Goal: Task Accomplishment & Management: Use online tool/utility

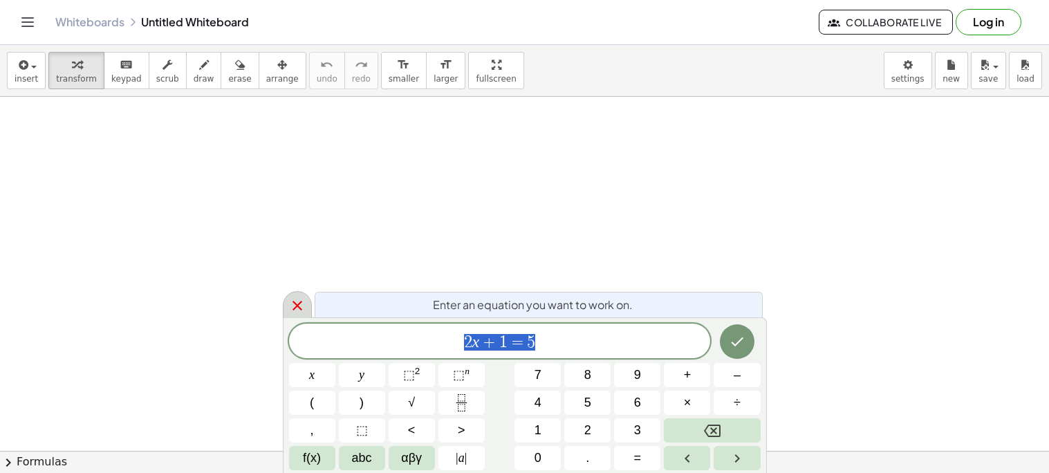
click at [292, 299] on icon at bounding box center [297, 305] width 17 height 17
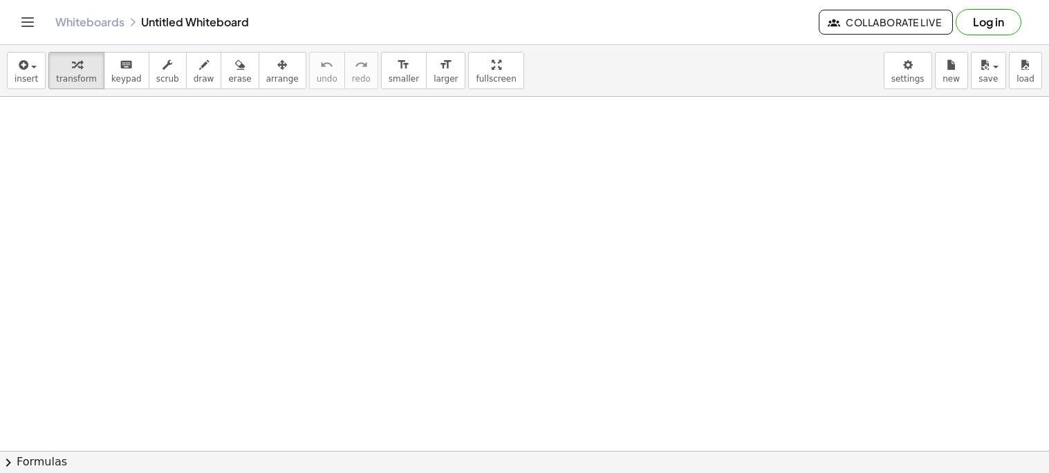
drag, startPoint x: 465, startPoint y: 185, endPoint x: 447, endPoint y: 221, distance: 40.5
click at [111, 67] on div "keyboard" at bounding box center [126, 64] width 30 height 17
click at [72, 67] on icon "button" at bounding box center [77, 65] width 10 height 17
click at [30, 72] on button "insert" at bounding box center [26, 70] width 39 height 37
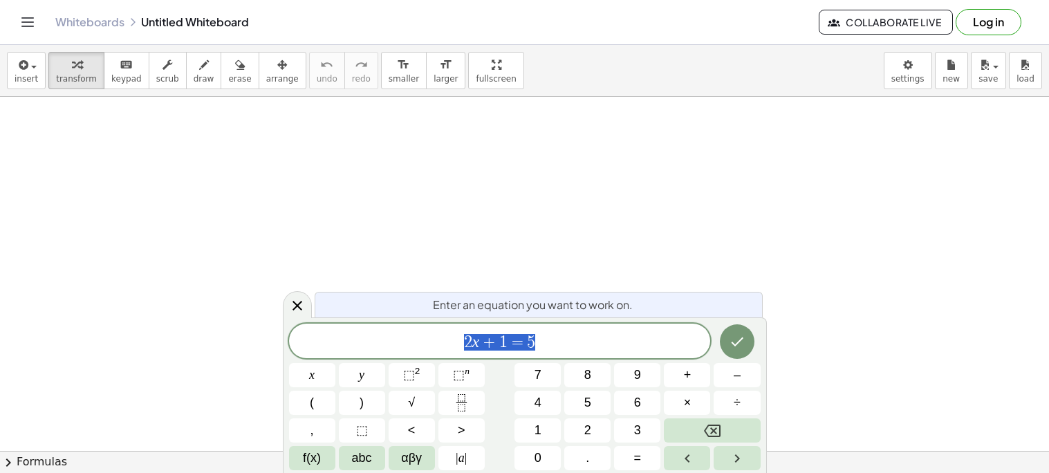
click at [606, 351] on span "2 x + 1 = 5" at bounding box center [500, 342] width 422 height 19
click at [751, 333] on button "Done" at bounding box center [737, 341] width 35 height 35
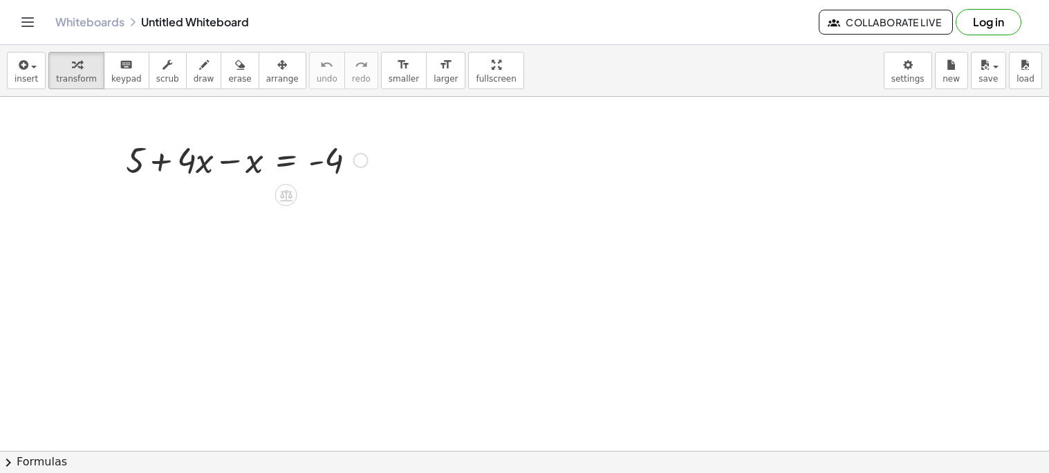
click at [257, 167] on div at bounding box center [246, 159] width 255 height 47
click at [185, 209] on div at bounding box center [246, 206] width 255 height 47
click at [335, 213] on div at bounding box center [246, 206] width 255 height 47
click at [366, 207] on div at bounding box center [360, 207] width 15 height 15
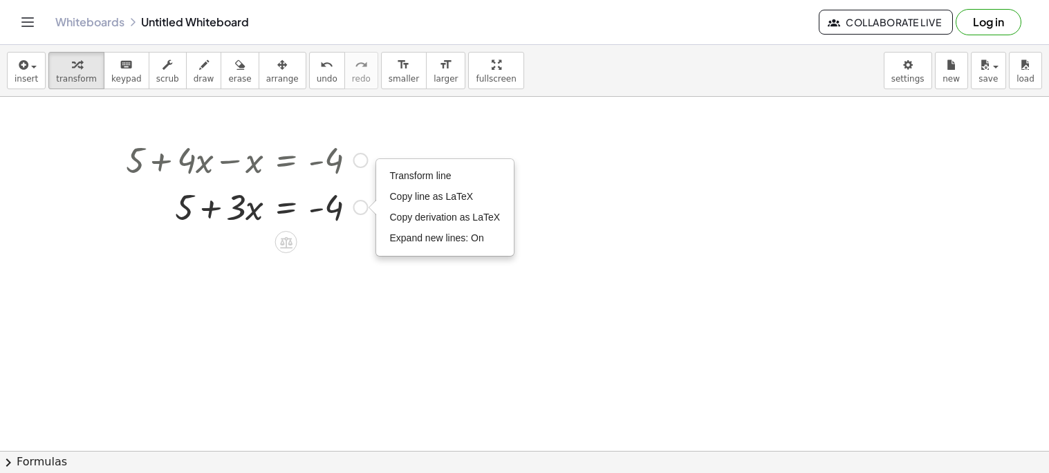
click at [333, 224] on div at bounding box center [246, 206] width 255 height 47
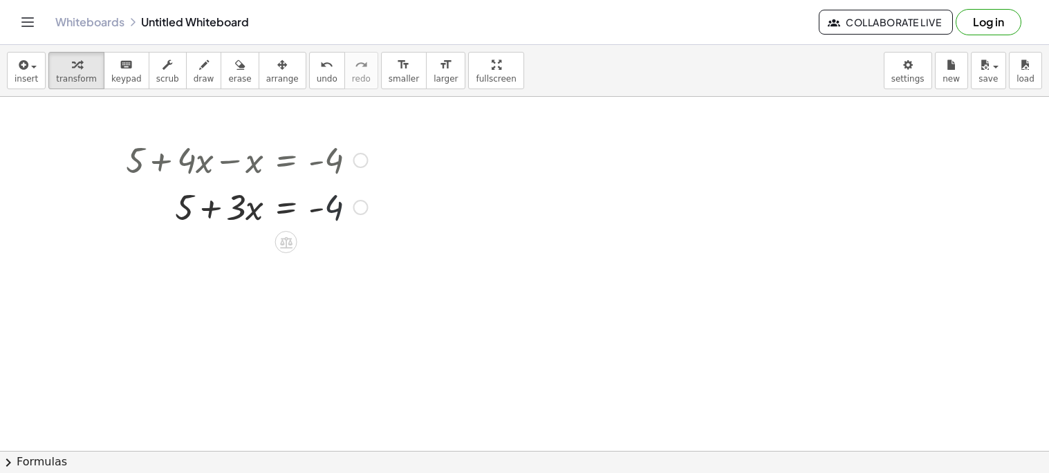
click at [330, 207] on div at bounding box center [246, 206] width 255 height 47
click at [325, 212] on div at bounding box center [246, 206] width 255 height 47
click at [182, 214] on div at bounding box center [246, 206] width 255 height 47
click at [245, 213] on div at bounding box center [246, 206] width 255 height 47
drag, startPoint x: 185, startPoint y: 221, endPoint x: 186, endPoint y: 263, distance: 42.9
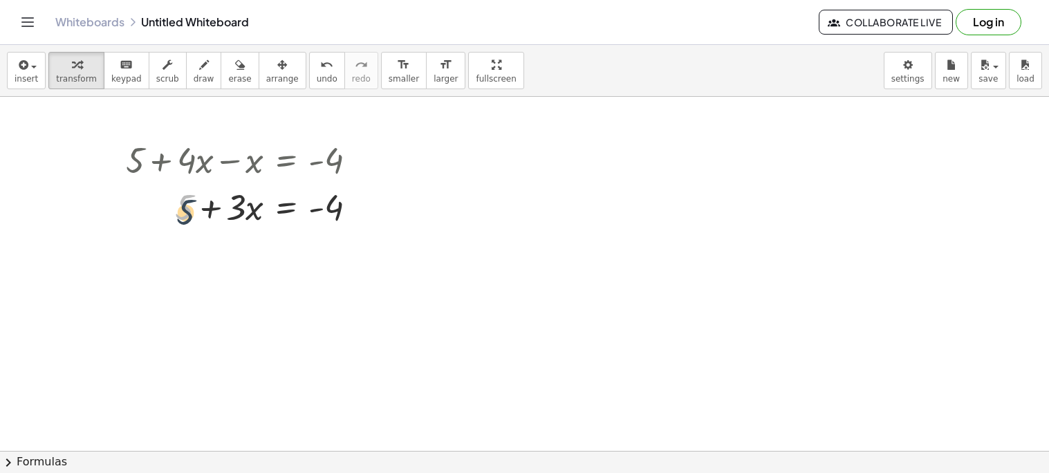
drag, startPoint x: 180, startPoint y: 206, endPoint x: 343, endPoint y: 243, distance: 167.2
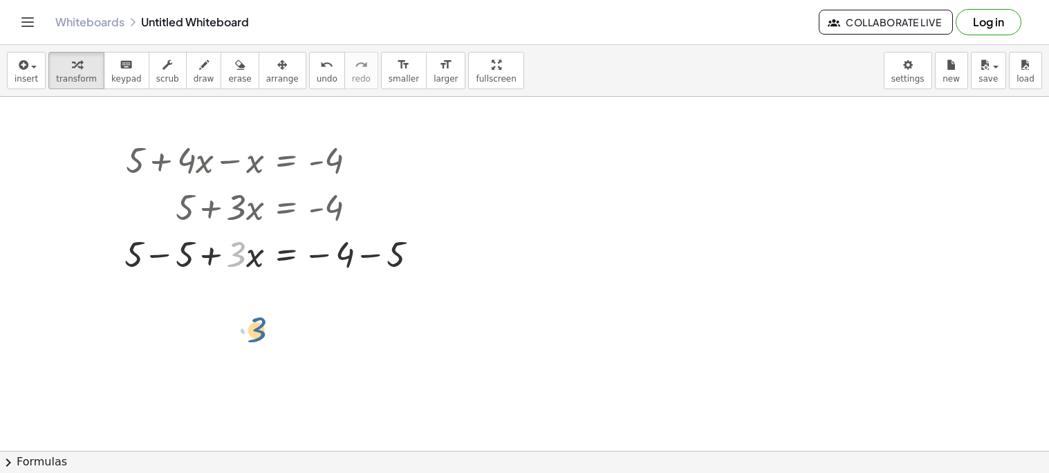
drag, startPoint x: 241, startPoint y: 263, endPoint x: 263, endPoint y: 339, distance: 79.2
drag, startPoint x: 389, startPoint y: 256, endPoint x: 335, endPoint y: 266, distance: 55.6
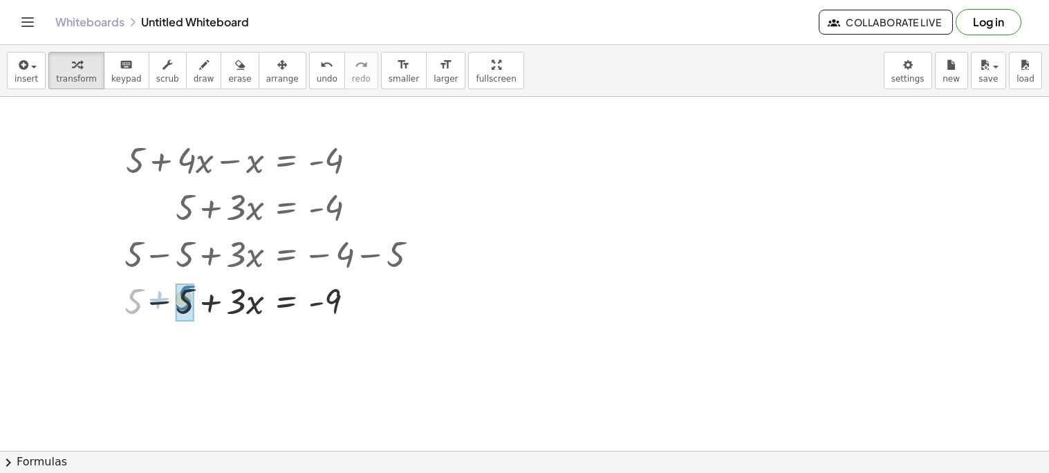
drag, startPoint x: 139, startPoint y: 308, endPoint x: 193, endPoint y: 307, distance: 53.9
drag, startPoint x: 239, startPoint y: 306, endPoint x: 337, endPoint y: 344, distance: 105.5
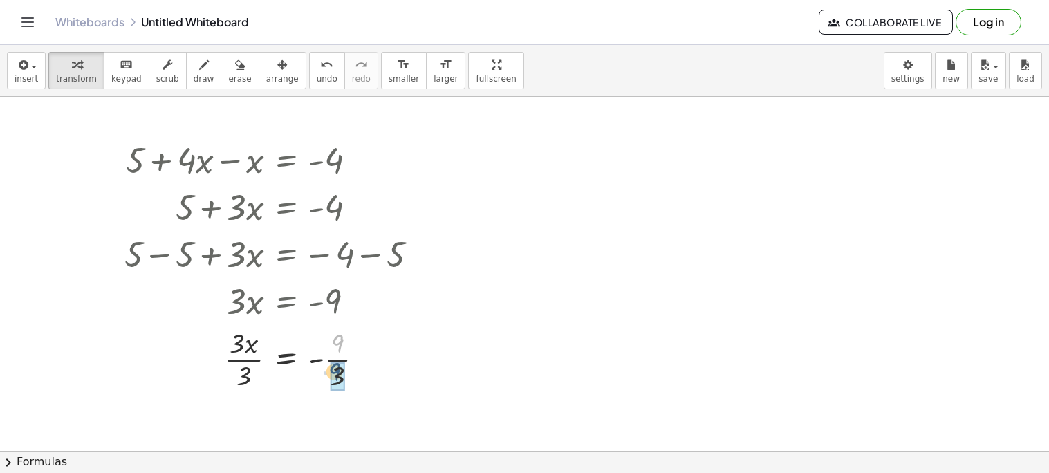
drag, startPoint x: 339, startPoint y: 343, endPoint x: 339, endPoint y: 375, distance: 32.5
drag, startPoint x: 247, startPoint y: 347, endPoint x: 243, endPoint y: 379, distance: 32.1
click at [243, 379] on div at bounding box center [277, 358] width 319 height 69
drag, startPoint x: 240, startPoint y: 345, endPoint x: 248, endPoint y: 378, distance: 33.5
click at [235, 63] on icon "button" at bounding box center [240, 65] width 10 height 17
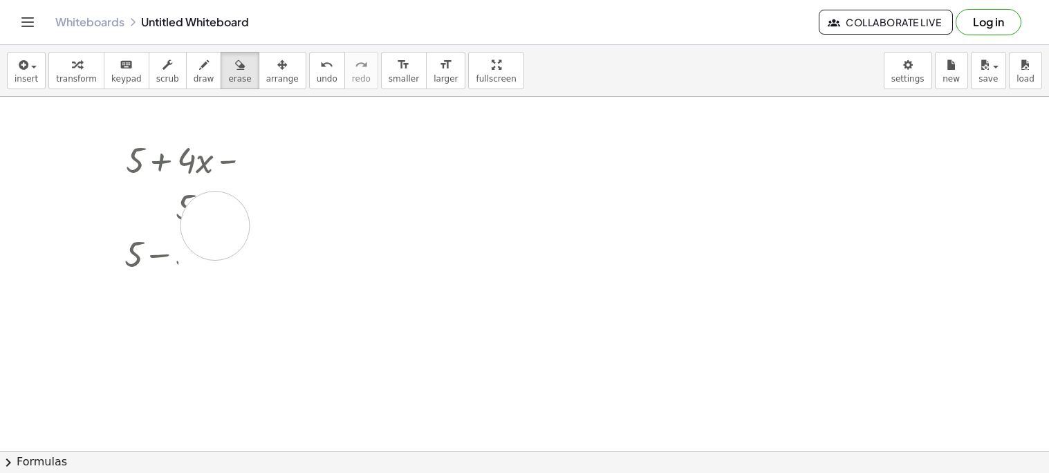
drag, startPoint x: 264, startPoint y: 185, endPoint x: 216, endPoint y: 207, distance: 52.9
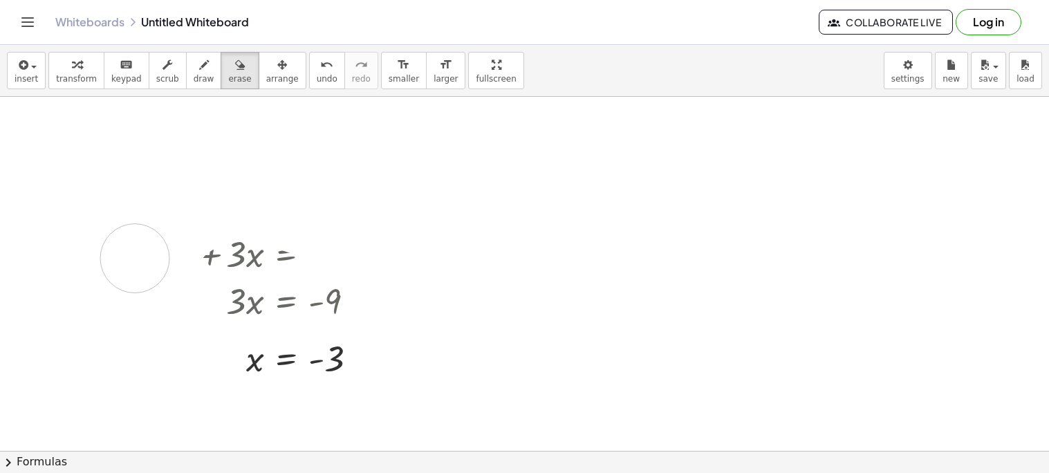
drag, startPoint x: 158, startPoint y: 138, endPoint x: 139, endPoint y: 259, distance: 121.7
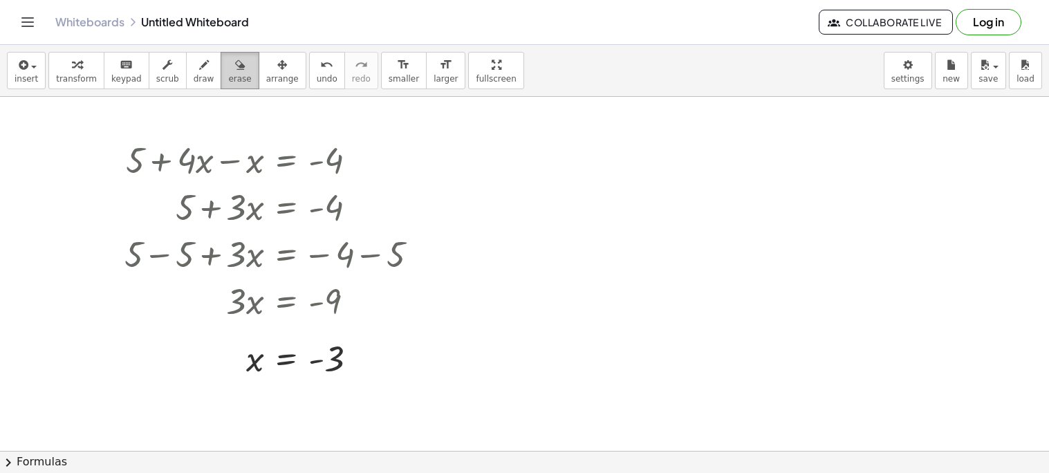
click at [221, 67] on button "erase" at bounding box center [240, 70] width 38 height 37
click at [199, 71] on icon "button" at bounding box center [204, 65] width 10 height 17
drag, startPoint x: 193, startPoint y: 164, endPoint x: 237, endPoint y: 204, distance: 59.7
click at [228, 70] on div "button" at bounding box center [239, 64] width 23 height 17
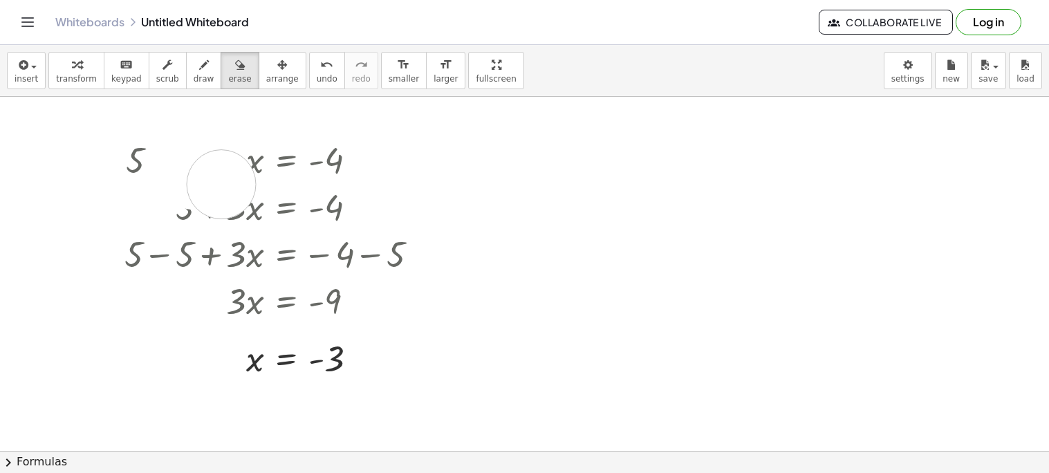
drag, startPoint x: 180, startPoint y: 174, endPoint x: 257, endPoint y: 214, distance: 86.6
click at [111, 60] on div "keyboard" at bounding box center [126, 64] width 30 height 17
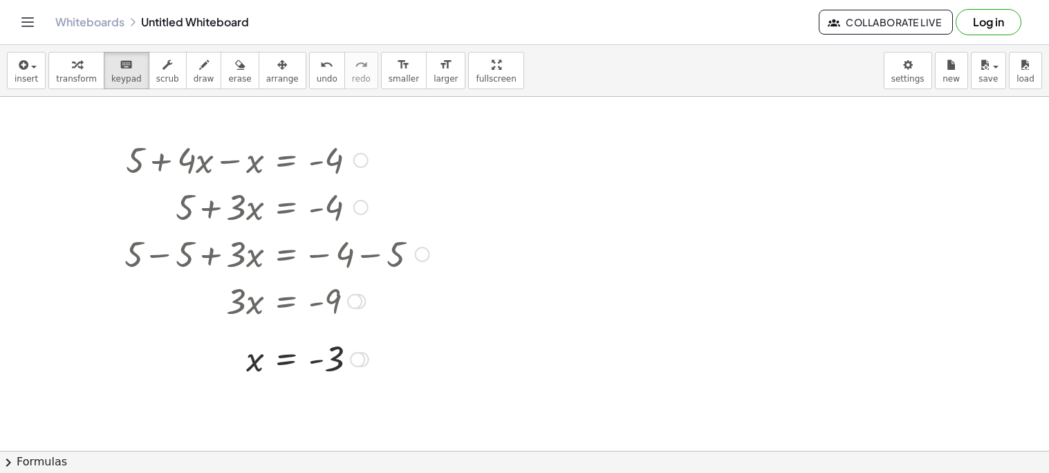
click at [243, 285] on div at bounding box center [274, 300] width 308 height 47
click at [357, 363] on div at bounding box center [357, 359] width 15 height 15
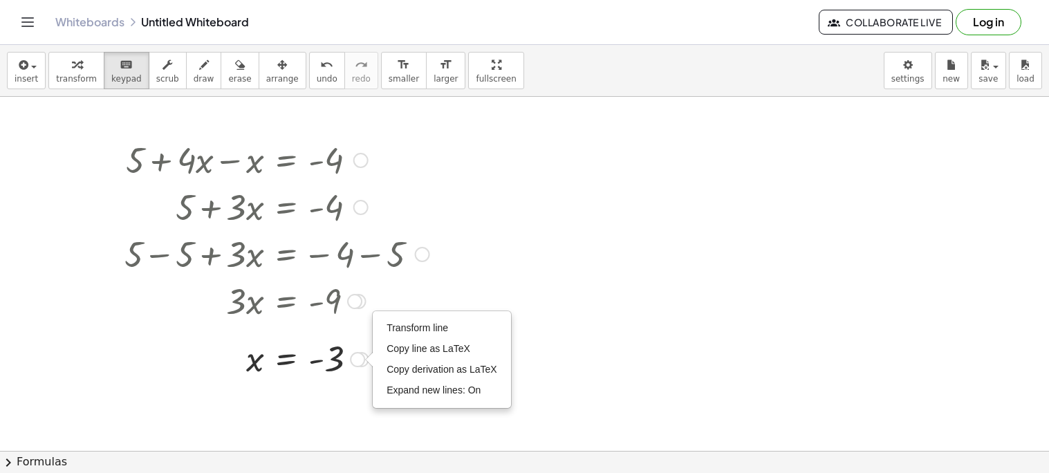
click at [346, 335] on div at bounding box center [277, 358] width 319 height 46
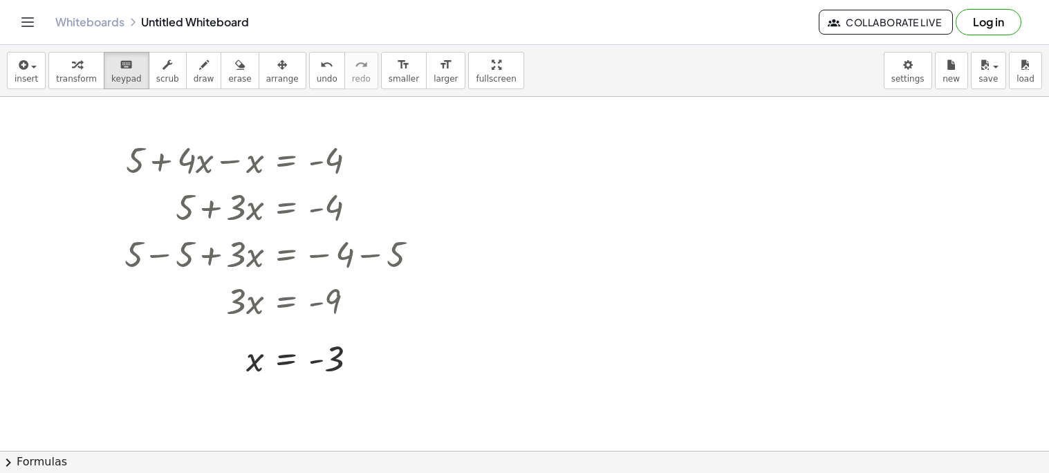
click at [947, 77] on span "new" at bounding box center [950, 79] width 17 height 10
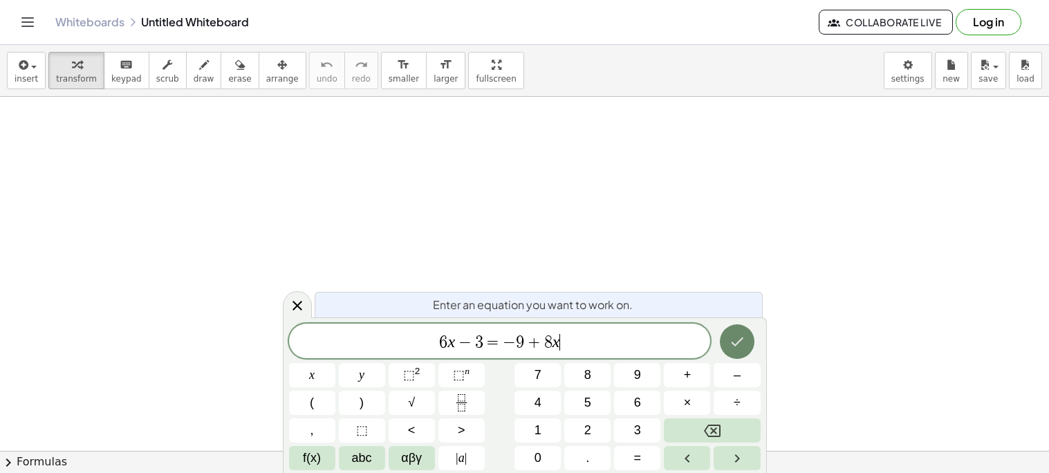
click at [726, 334] on button "Done" at bounding box center [737, 341] width 35 height 35
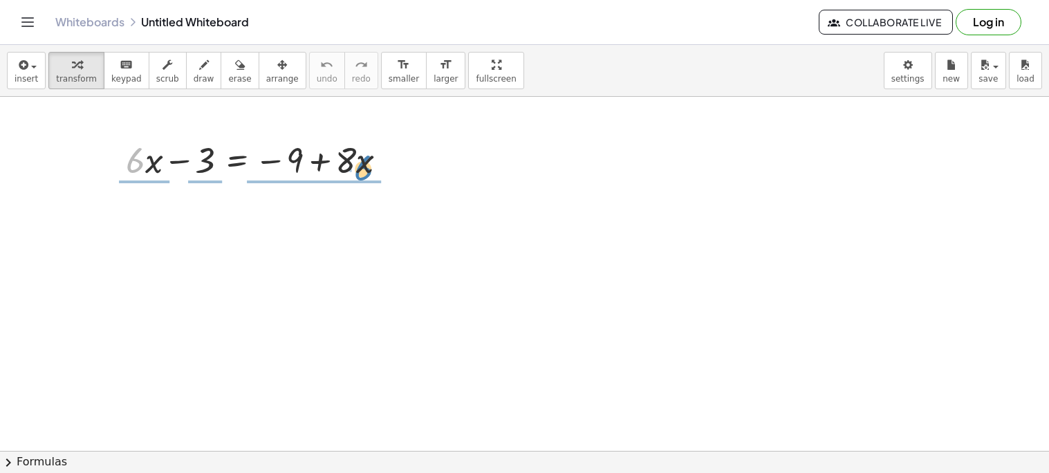
drag, startPoint x: 133, startPoint y: 165, endPoint x: 364, endPoint y: 170, distance: 231.0
click at [364, 170] on div at bounding box center [262, 159] width 286 height 47
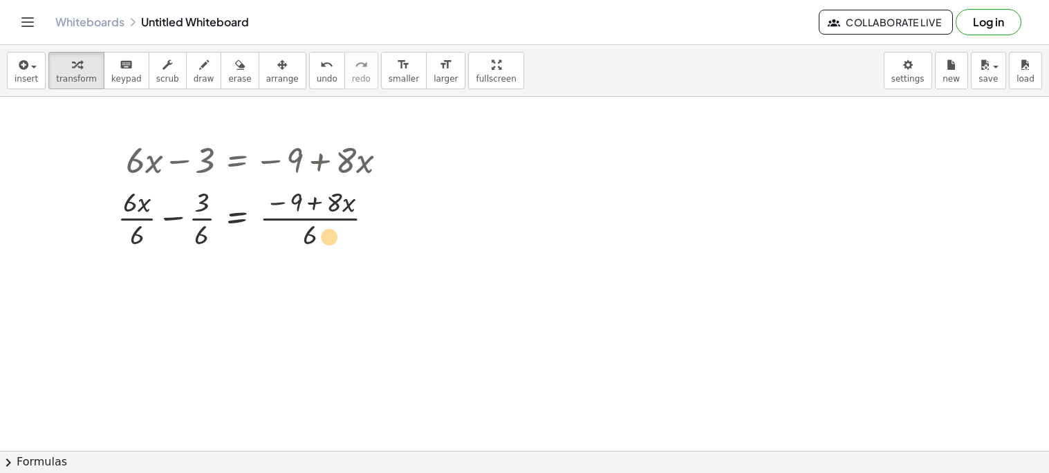
drag, startPoint x: 313, startPoint y: 235, endPoint x: 319, endPoint y: 239, distance: 7.7
click at [319, 239] on div at bounding box center [258, 217] width 295 height 69
click at [386, 221] on div at bounding box center [258, 217] width 295 height 69
click at [378, 216] on div at bounding box center [378, 218] width 15 height 15
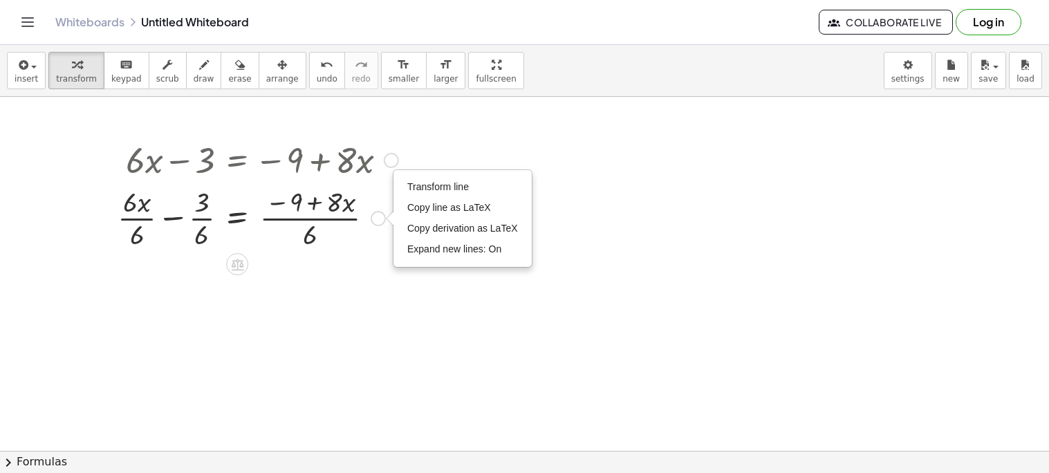
click at [300, 215] on div at bounding box center [258, 217] width 295 height 69
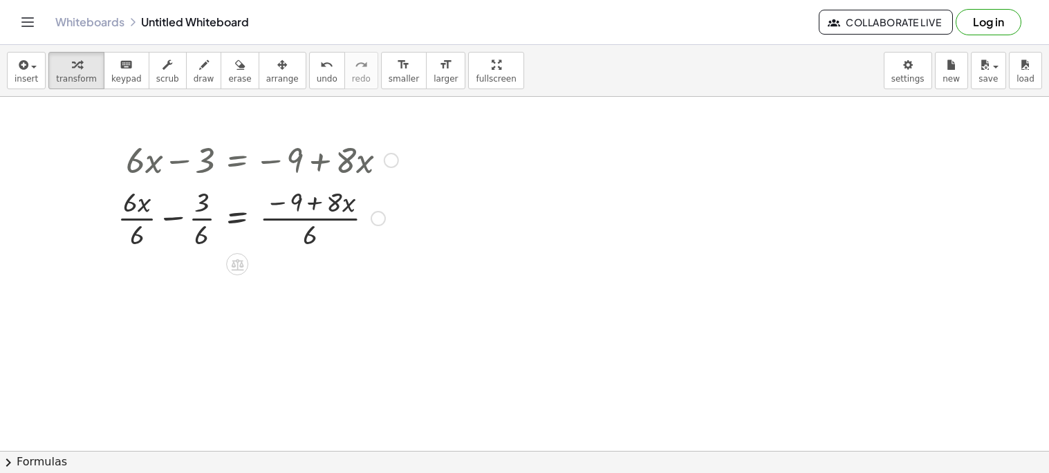
click at [234, 218] on div at bounding box center [258, 217] width 295 height 69
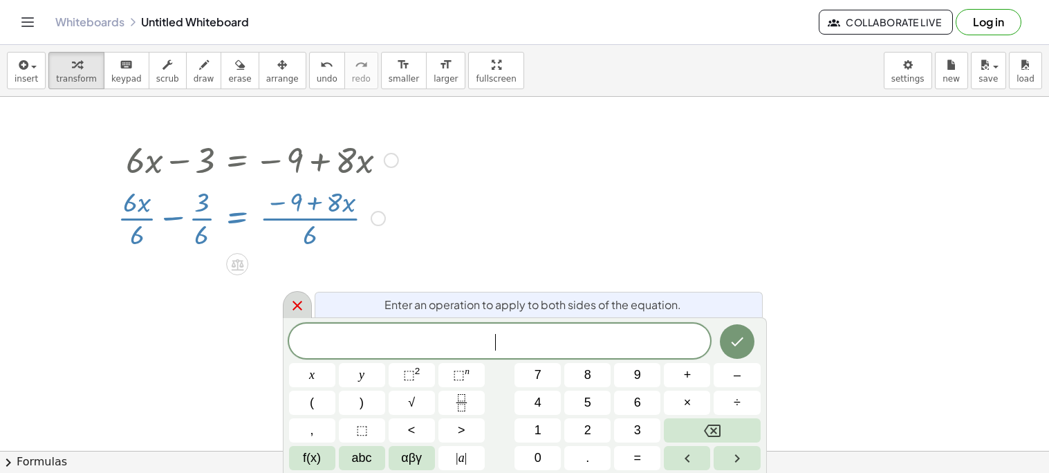
click at [292, 311] on icon at bounding box center [297, 305] width 17 height 17
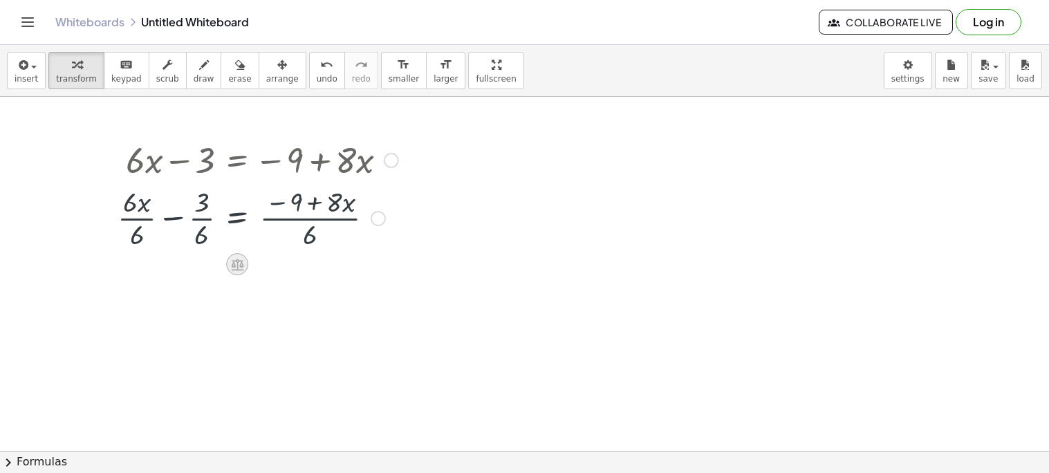
click at [242, 269] on icon at bounding box center [237, 265] width 12 height 12
click at [236, 267] on span "×" at bounding box center [237, 264] width 8 height 20
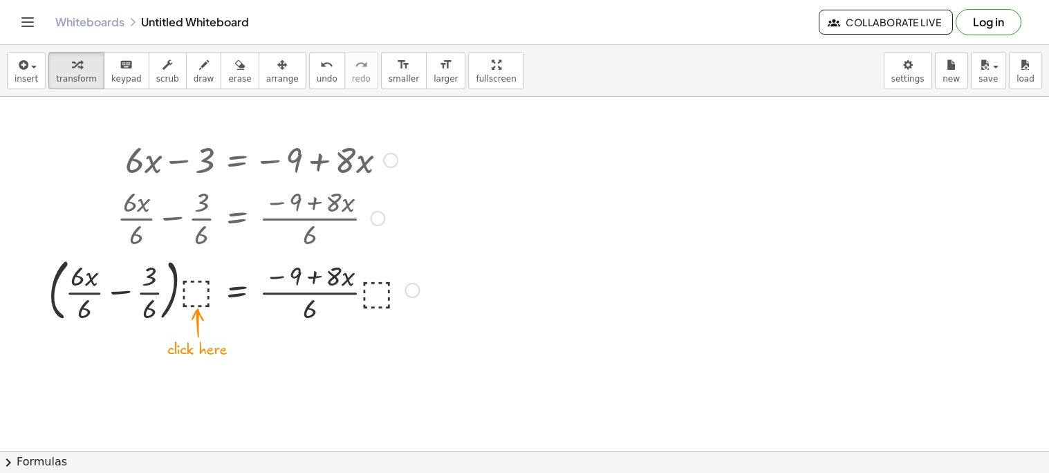
click at [200, 289] on div at bounding box center [233, 289] width 384 height 75
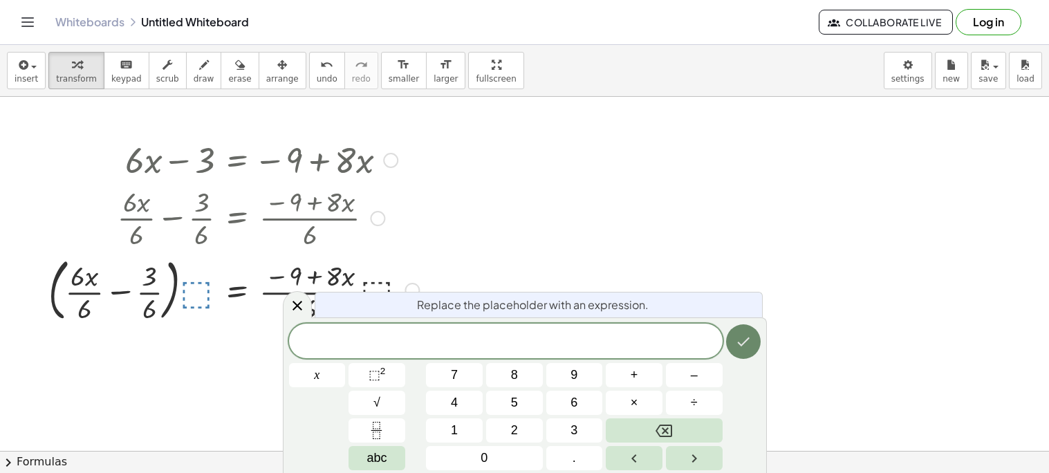
click at [744, 350] on button "Done" at bounding box center [743, 341] width 35 height 35
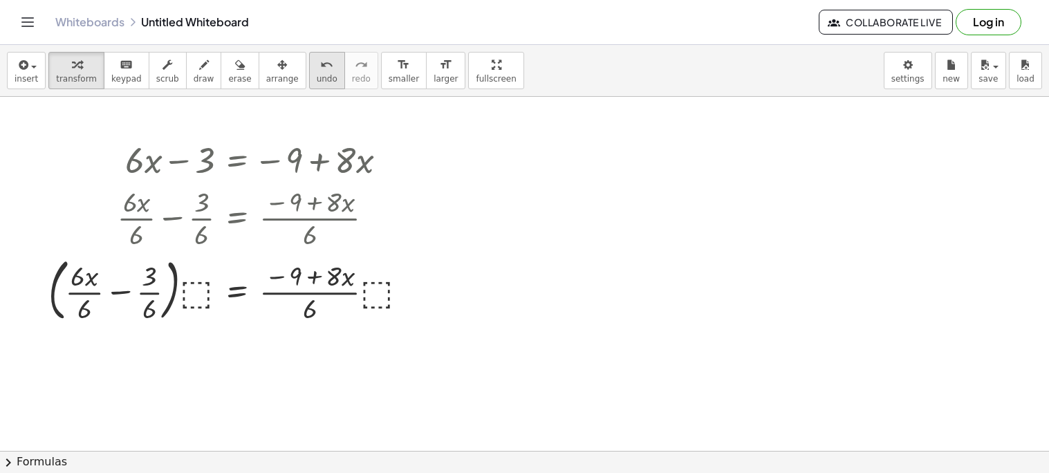
click at [317, 71] on div "undo" at bounding box center [327, 64] width 21 height 17
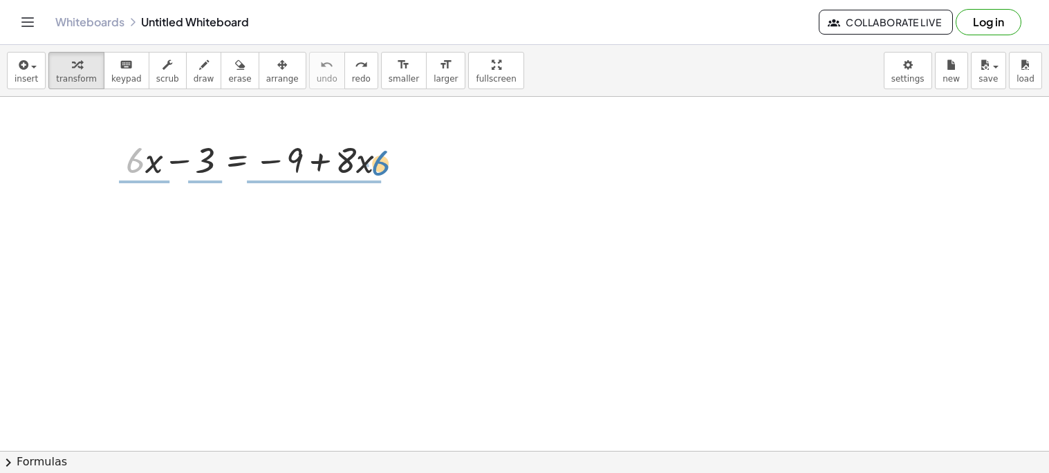
drag, startPoint x: 133, startPoint y: 166, endPoint x: 373, endPoint y: 167, distance: 240.6
click at [373, 167] on div at bounding box center [262, 159] width 286 height 47
drag, startPoint x: 345, startPoint y: 170, endPoint x: 349, endPoint y: 182, distance: 12.5
click at [349, 182] on div at bounding box center [262, 159] width 286 height 47
click at [362, 164] on div at bounding box center [262, 159] width 286 height 47
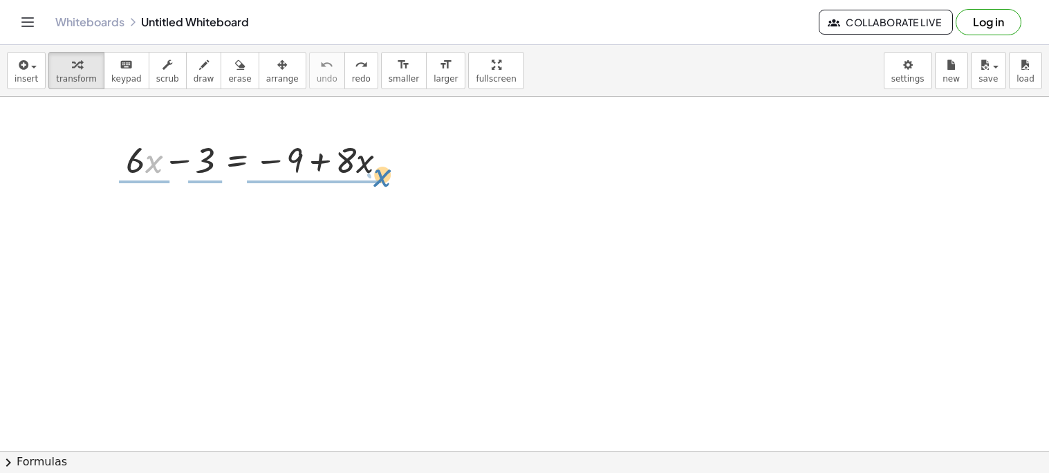
drag, startPoint x: 149, startPoint y: 168, endPoint x: 377, endPoint y: 181, distance: 228.5
drag, startPoint x: 139, startPoint y: 160, endPoint x: 369, endPoint y: 156, distance: 230.3
click at [369, 156] on div at bounding box center [262, 159] width 286 height 47
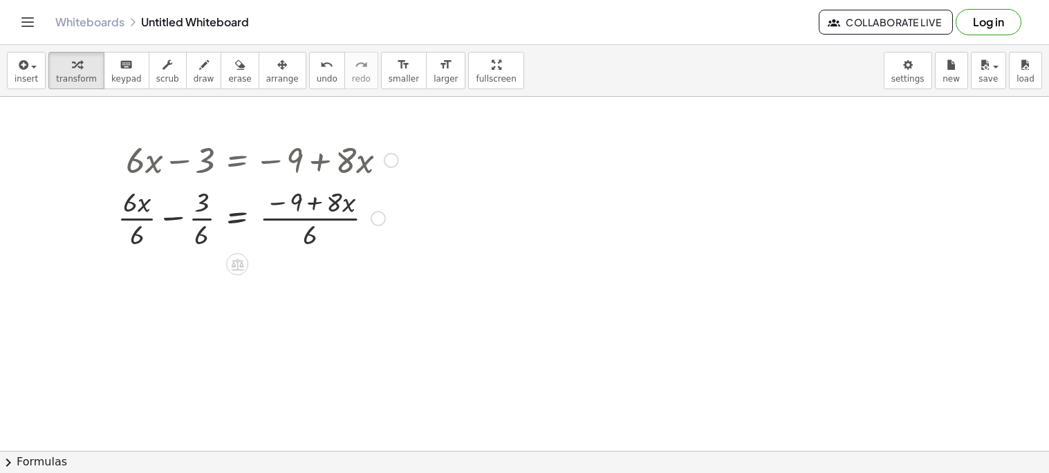
click at [312, 232] on div at bounding box center [258, 217] width 295 height 69
drag, startPoint x: 310, startPoint y: 236, endPoint x: 344, endPoint y: 207, distance: 44.2
click at [344, 207] on div at bounding box center [258, 217] width 295 height 69
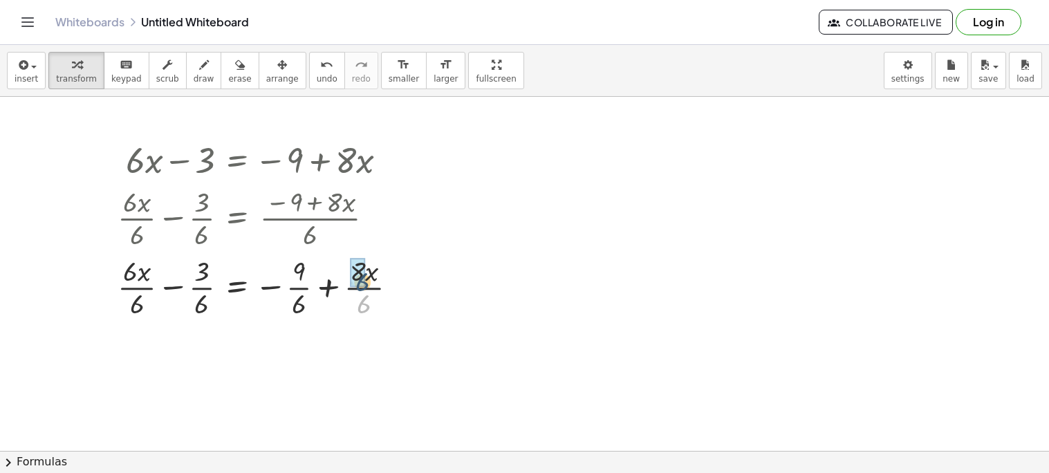
drag, startPoint x: 362, startPoint y: 301, endPoint x: 360, endPoint y: 277, distance: 24.4
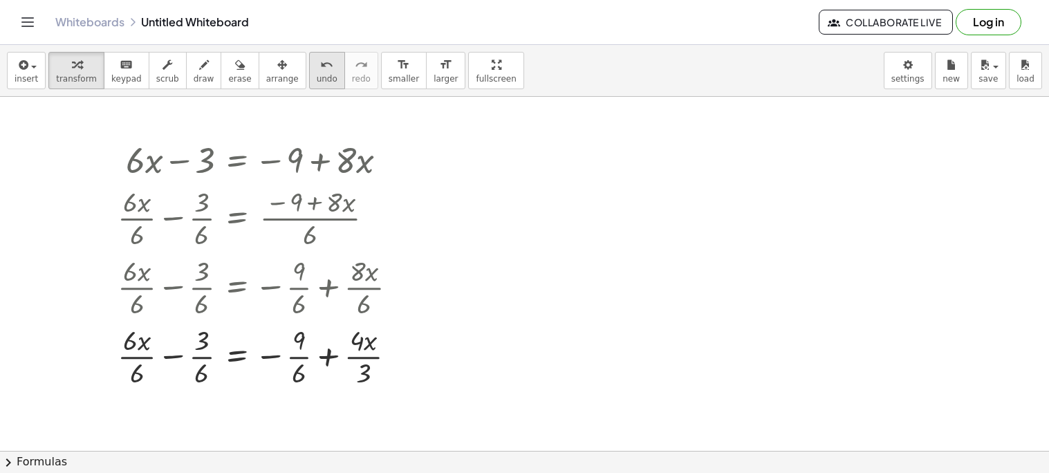
click at [317, 80] on span "undo" at bounding box center [327, 79] width 21 height 10
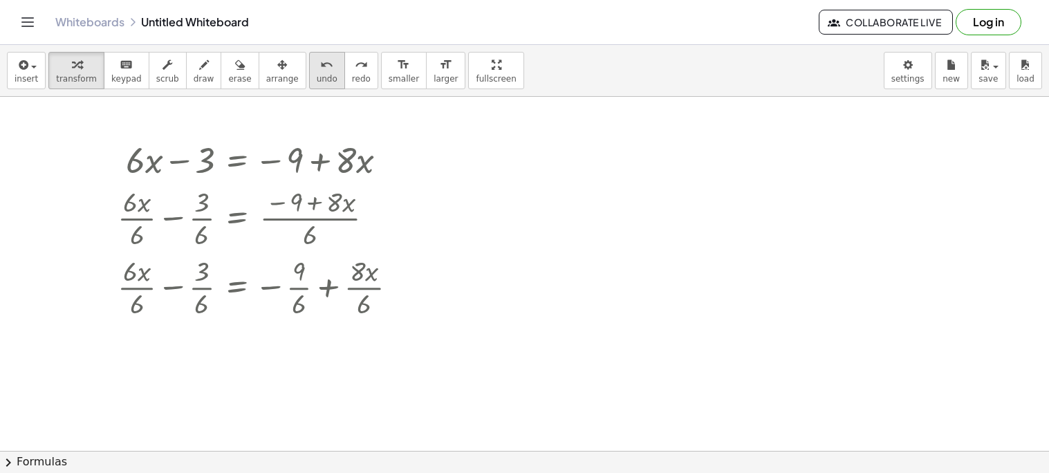
click at [317, 80] on span "undo" at bounding box center [327, 79] width 21 height 10
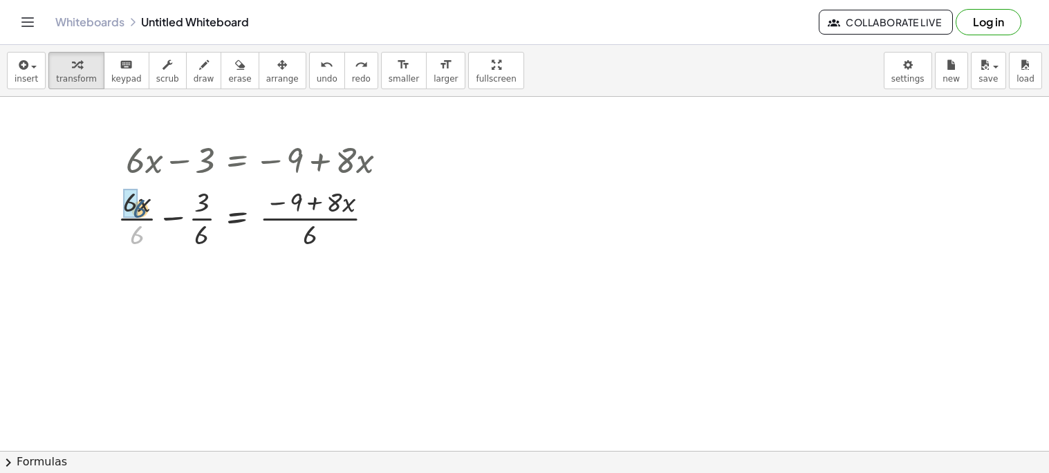
drag, startPoint x: 133, startPoint y: 245, endPoint x: 128, endPoint y: 214, distance: 30.8
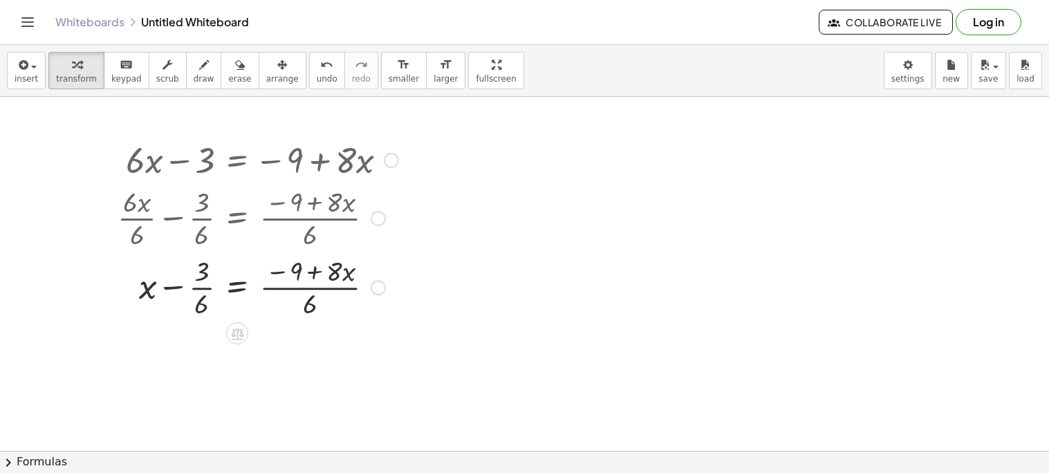
click at [203, 306] on div at bounding box center [258, 286] width 295 height 69
click at [306, 301] on div at bounding box center [258, 286] width 295 height 69
click at [309, 303] on div at bounding box center [258, 286] width 295 height 69
click at [205, 310] on div at bounding box center [258, 286] width 295 height 69
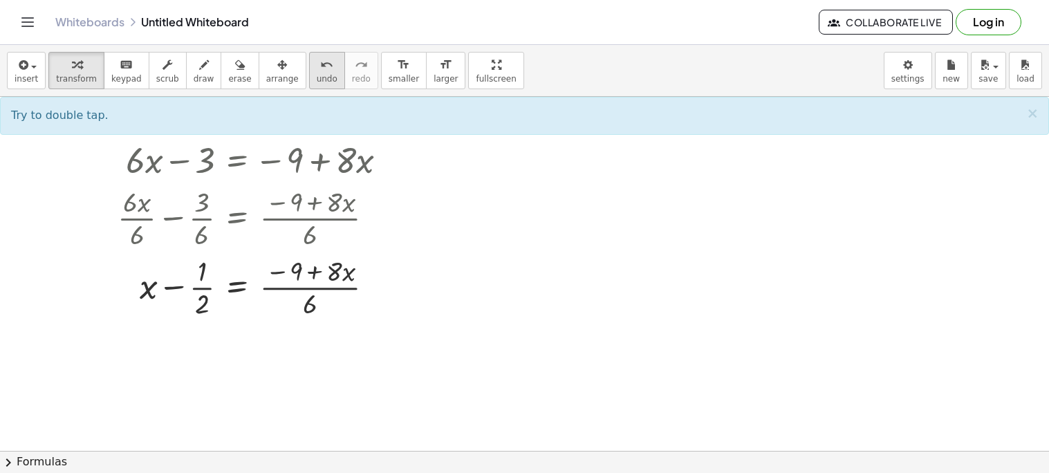
click at [320, 68] on icon "undo" at bounding box center [326, 65] width 13 height 17
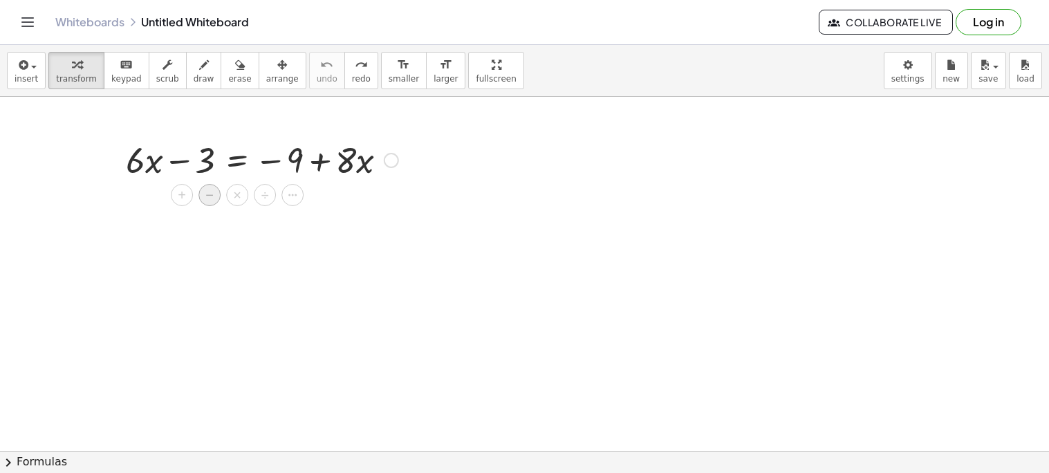
click at [209, 198] on span "−" at bounding box center [209, 195] width 8 height 20
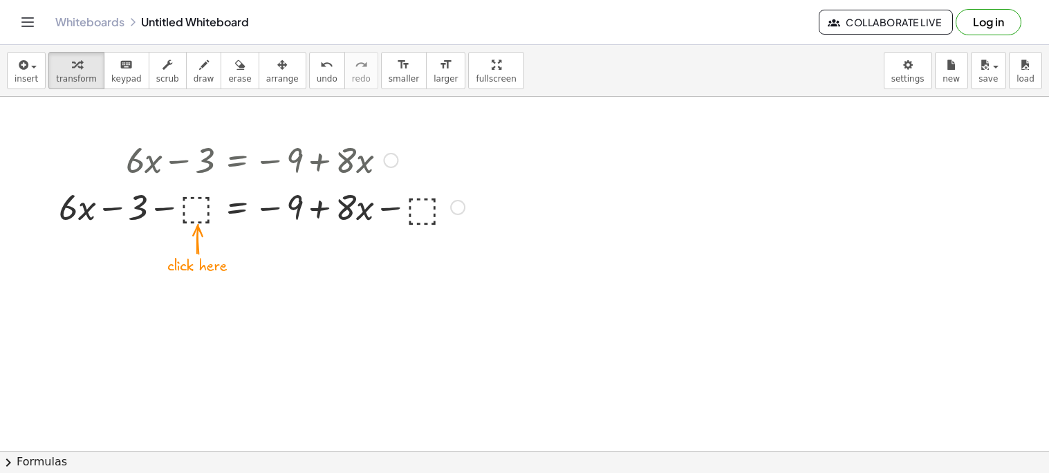
click at [197, 212] on div at bounding box center [262, 206] width 420 height 47
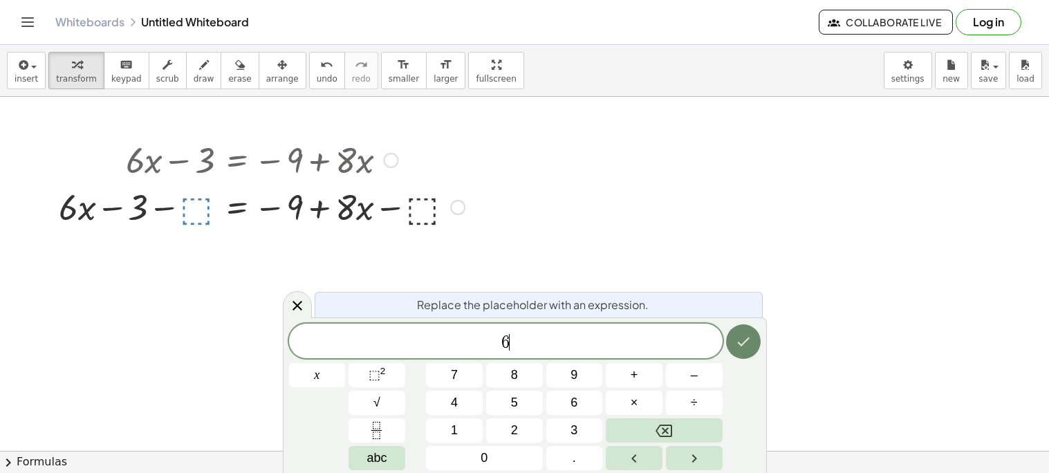
click at [749, 337] on icon "Done" at bounding box center [743, 341] width 17 height 17
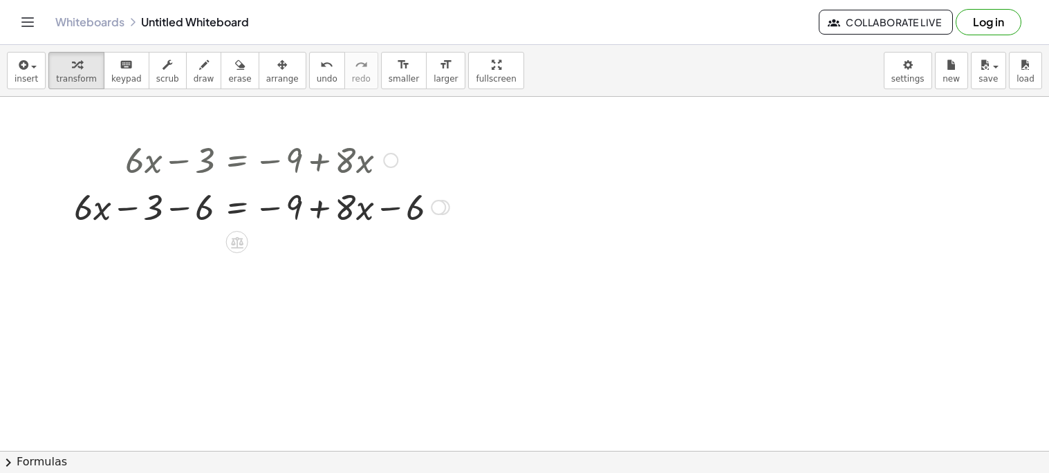
click at [205, 212] on div at bounding box center [261, 206] width 389 height 47
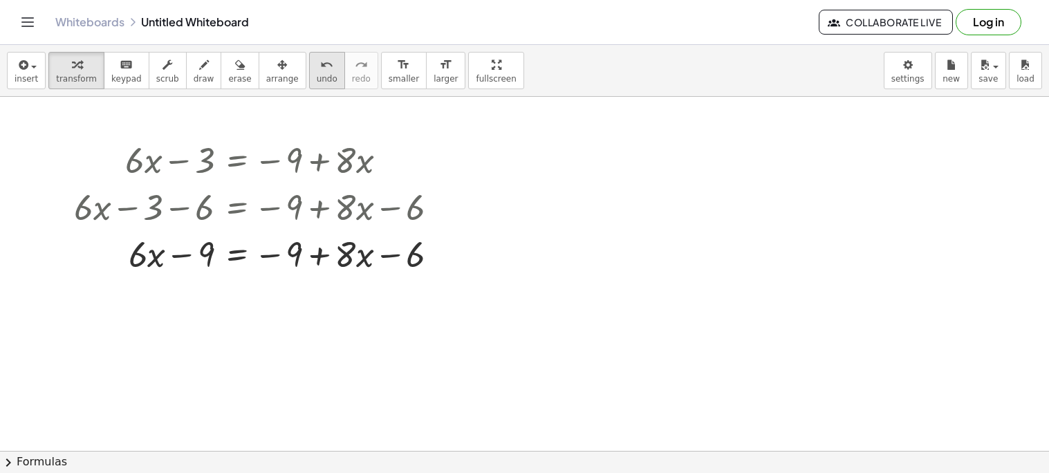
click at [317, 77] on span "undo" at bounding box center [327, 79] width 21 height 10
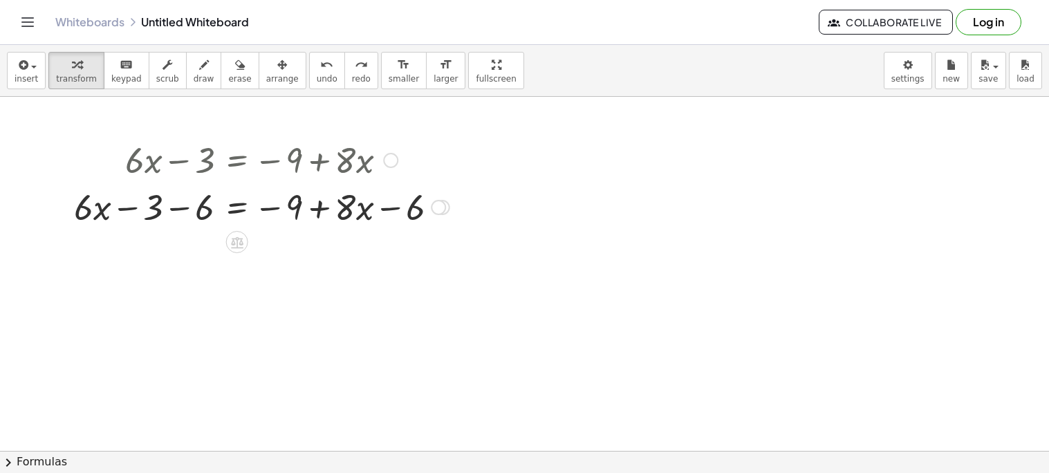
click at [216, 209] on div at bounding box center [261, 206] width 389 height 47
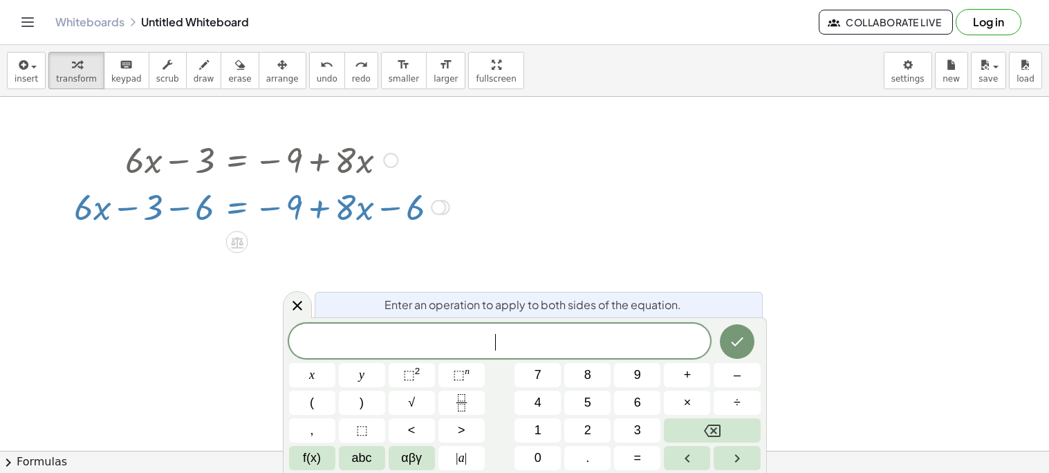
click at [198, 208] on div at bounding box center [261, 206] width 389 height 47
click at [317, 69] on div "undo" at bounding box center [327, 64] width 21 height 17
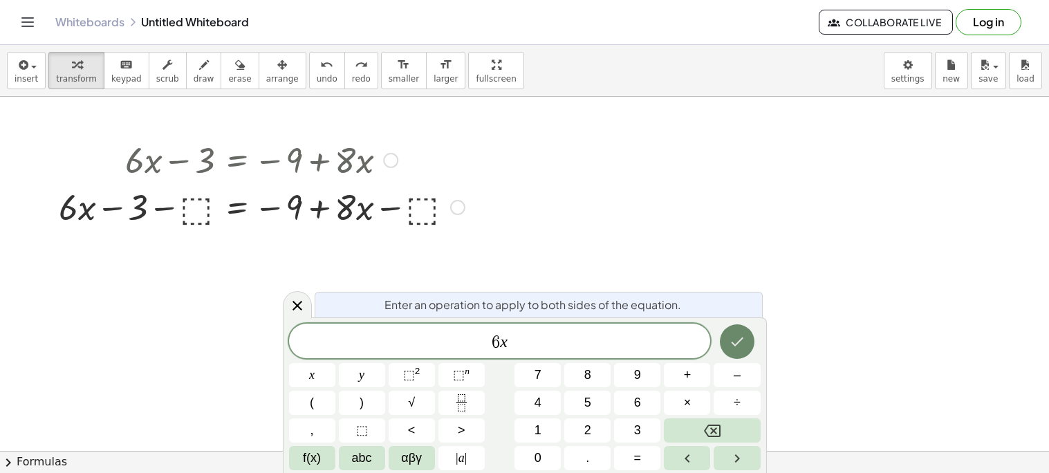
click at [729, 339] on icon "Done" at bounding box center [737, 341] width 17 height 17
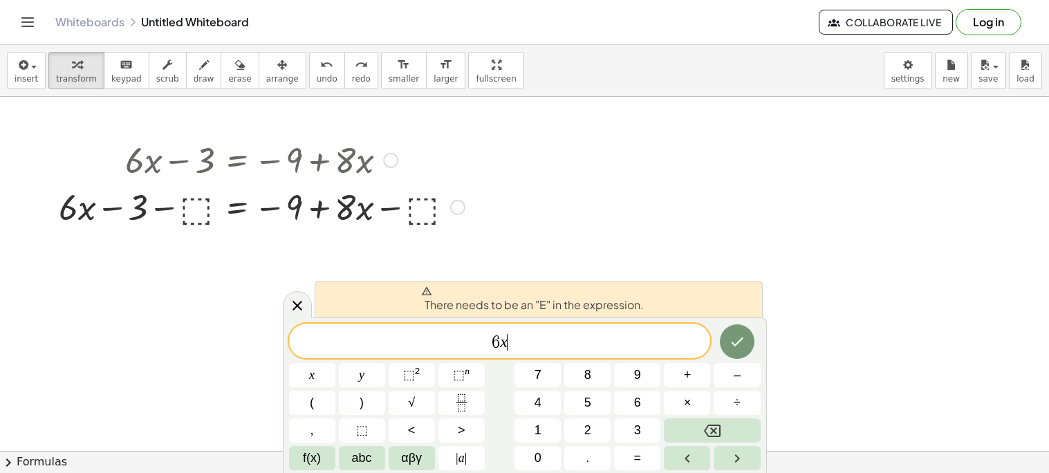
click at [481, 339] on span "6 x ​" at bounding box center [500, 342] width 422 height 19
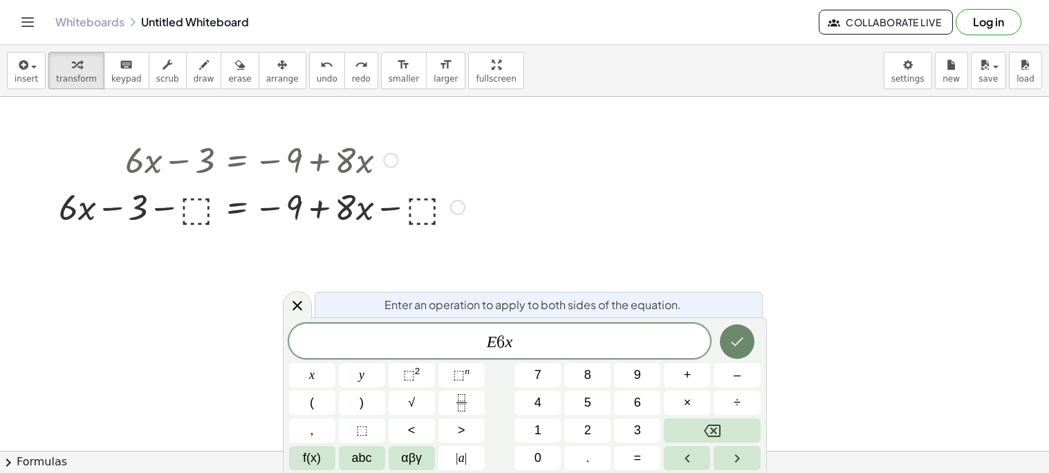
click at [723, 339] on button "Done" at bounding box center [737, 341] width 35 height 35
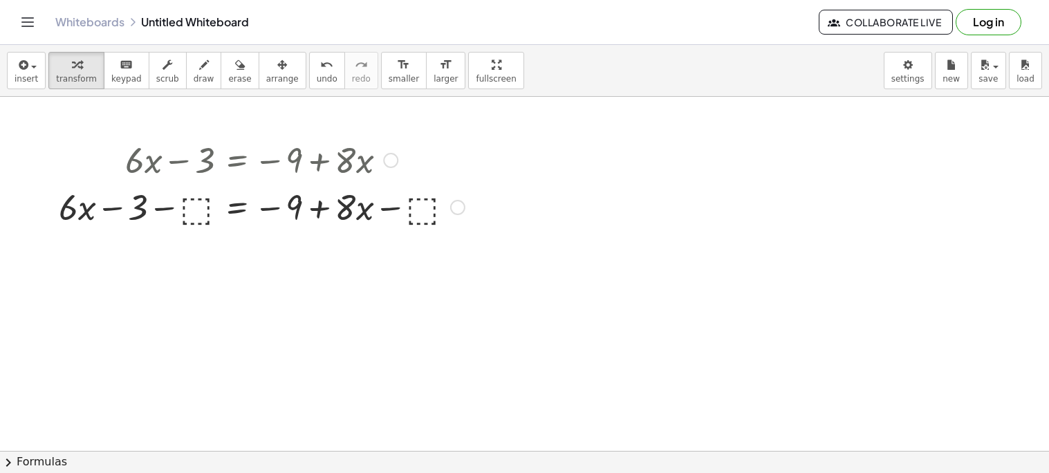
click at [188, 198] on div at bounding box center [261, 206] width 389 height 47
click at [192, 212] on div at bounding box center [261, 206] width 389 height 47
click at [424, 214] on div at bounding box center [261, 206] width 389 height 47
click at [347, 210] on div at bounding box center [261, 206] width 389 height 47
click at [411, 214] on div at bounding box center [261, 206] width 389 height 47
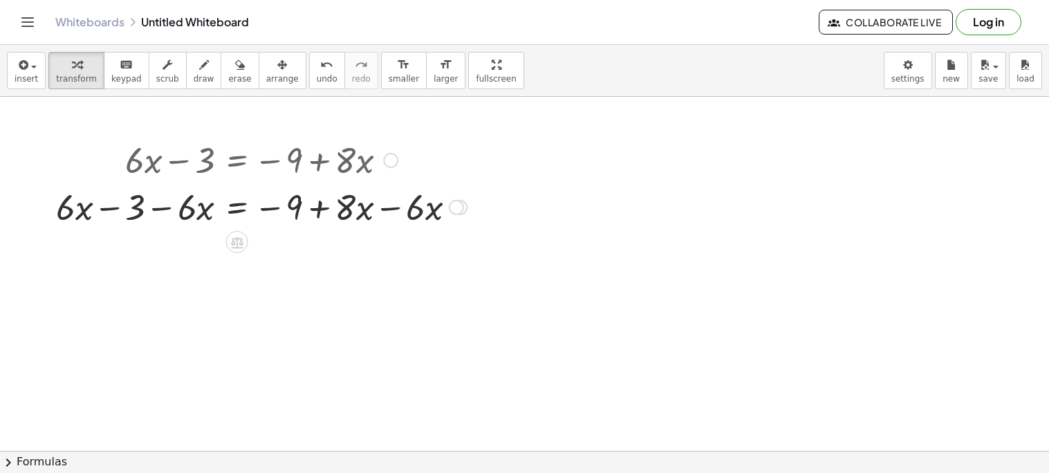
click at [357, 212] on div at bounding box center [261, 206] width 389 height 47
click at [328, 209] on div at bounding box center [261, 206] width 389 height 47
drag, startPoint x: 346, startPoint y: 213, endPoint x: 425, endPoint y: 217, distance: 78.9
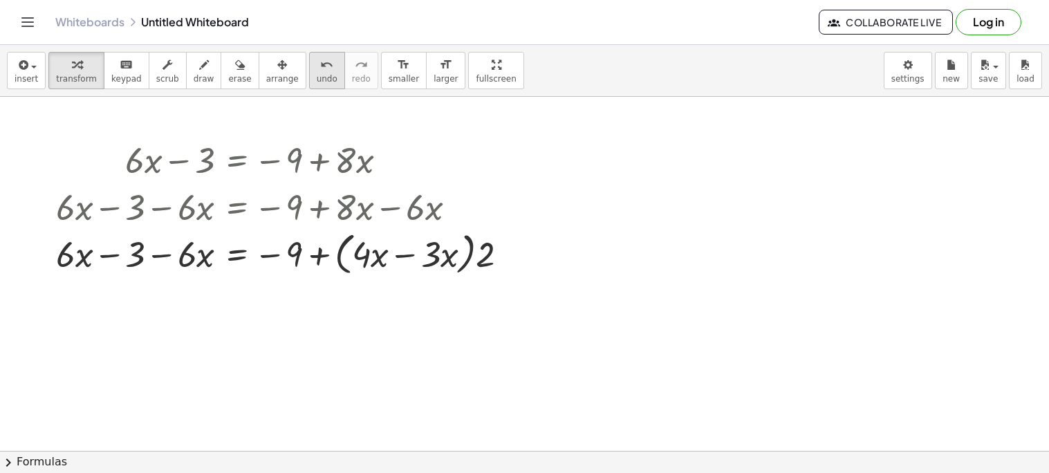
click at [320, 66] on icon "undo" at bounding box center [326, 65] width 13 height 17
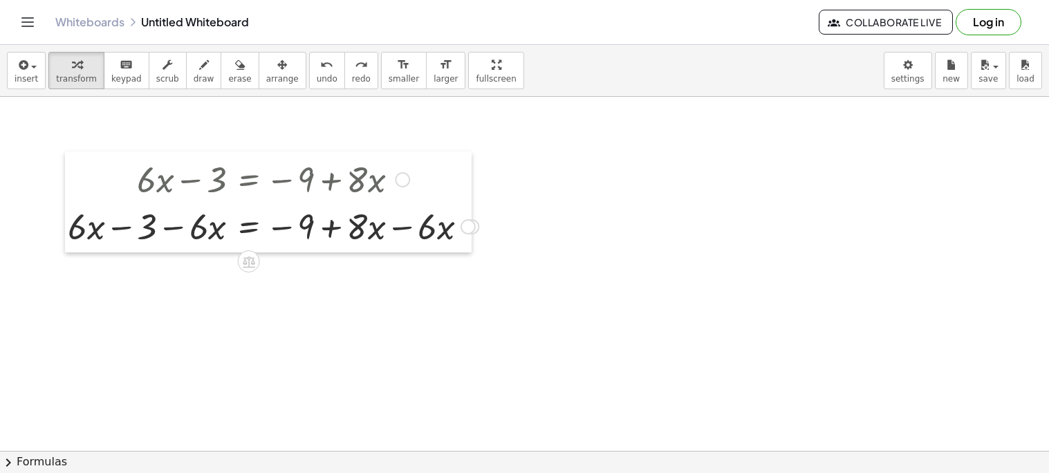
drag, startPoint x: 72, startPoint y: 208, endPoint x: 83, endPoint y: 221, distance: 17.2
click at [83, 221] on div at bounding box center [75, 201] width 21 height 101
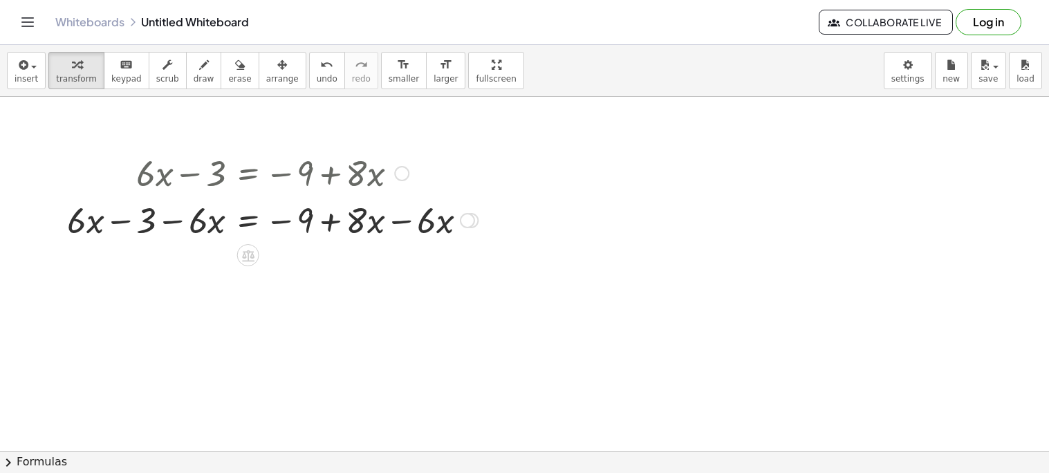
click at [194, 223] on div at bounding box center [246, 219] width 336 height 47
click at [205, 230] on div at bounding box center [246, 219] width 336 height 47
click at [183, 229] on div at bounding box center [246, 219] width 336 height 47
drag, startPoint x: 196, startPoint y: 224, endPoint x: 73, endPoint y: 227, distance: 123.1
click at [73, 227] on div "+ · 6 · x − 3 = − 9 + · 8 · x + · 6 · x − 3 − ⬚ = − 9 + · 8 · x − ⬚ · 6 − · x +…" at bounding box center [267, 195] width 407 height 101
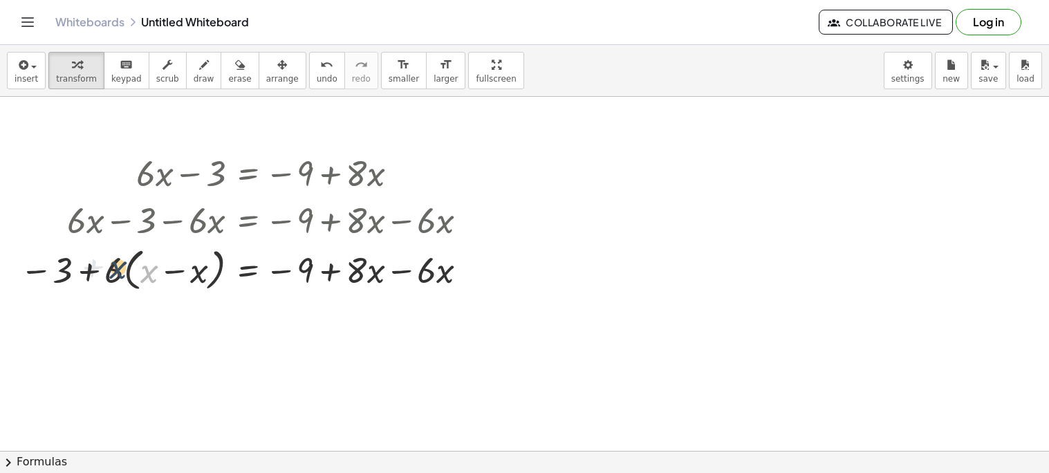
drag, startPoint x: 149, startPoint y: 268, endPoint x: 117, endPoint y: 264, distance: 32.8
click at [117, 264] on div at bounding box center [272, 269] width 389 height 53
click at [317, 74] on span "undo" at bounding box center [327, 79] width 21 height 10
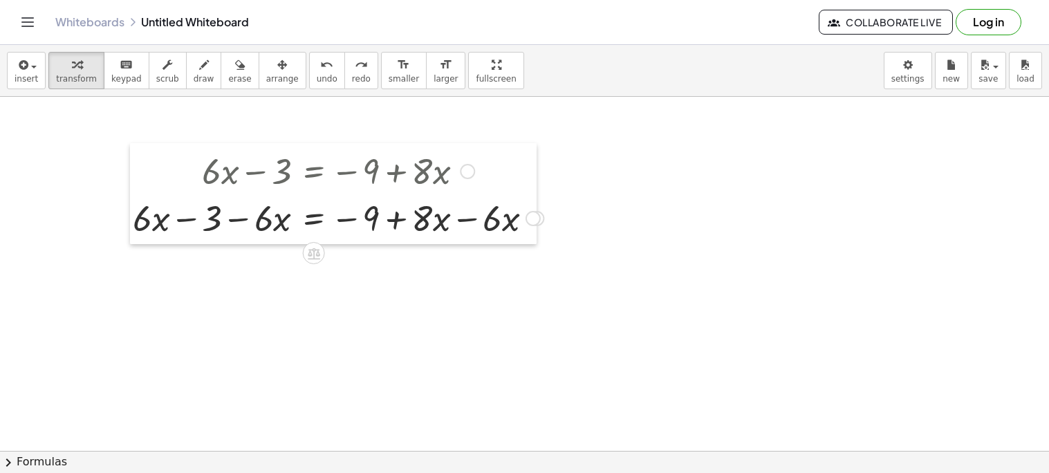
drag, startPoint x: 77, startPoint y: 225, endPoint x: 133, endPoint y: 225, distance: 55.3
click at [133, 225] on div at bounding box center [140, 193] width 21 height 101
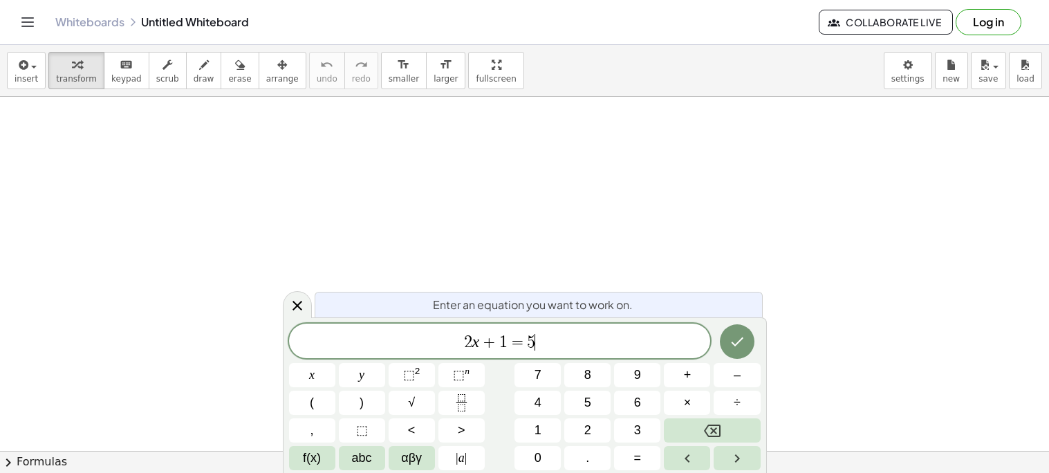
click at [617, 346] on span "2 x + 1 = 5 ​" at bounding box center [500, 342] width 422 height 19
drag, startPoint x: 617, startPoint y: 346, endPoint x: 435, endPoint y: 324, distance: 183.2
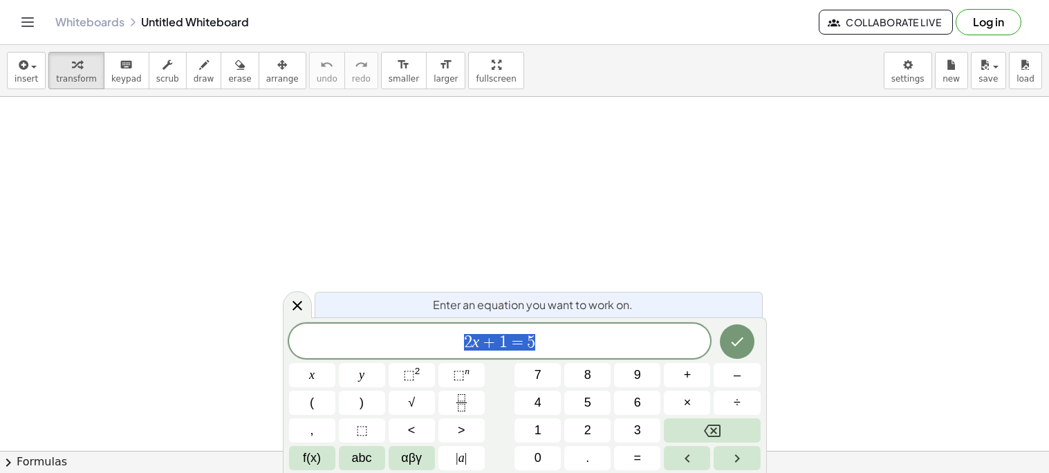
click at [435, 324] on div "****** 2 x + 1 = 5" at bounding box center [500, 341] width 422 height 35
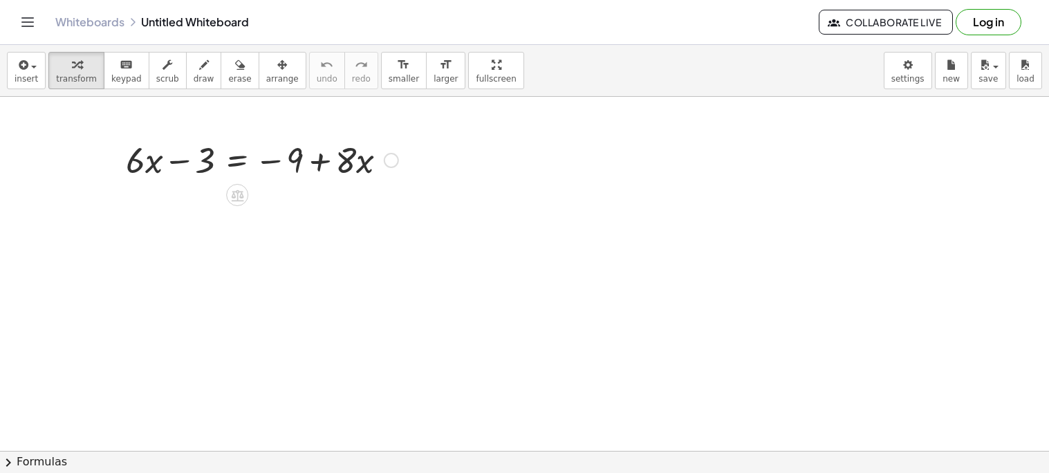
click at [239, 161] on div at bounding box center [262, 159] width 286 height 47
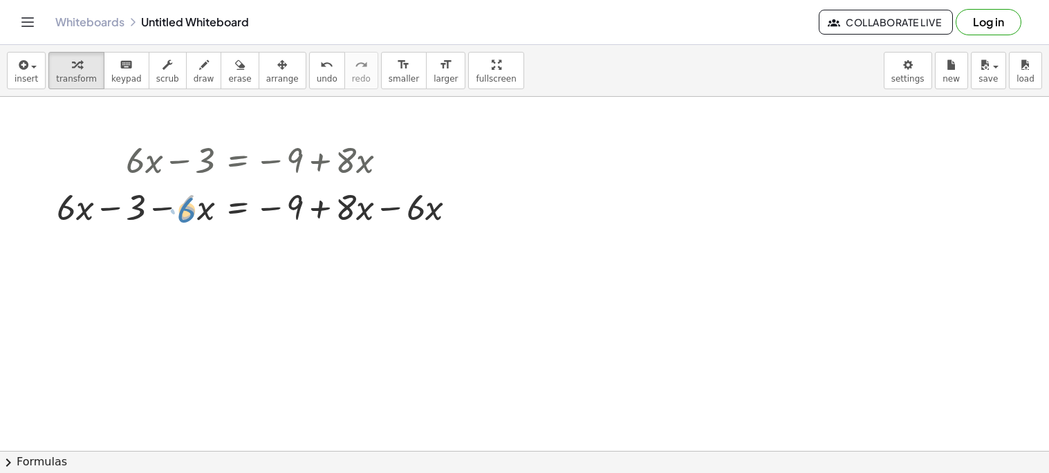
click at [188, 218] on div at bounding box center [262, 206] width 425 height 47
drag, startPoint x: 167, startPoint y: 212, endPoint x: 158, endPoint y: 235, distance: 25.2
drag, startPoint x: 185, startPoint y: 212, endPoint x: 63, endPoint y: 227, distance: 122.6
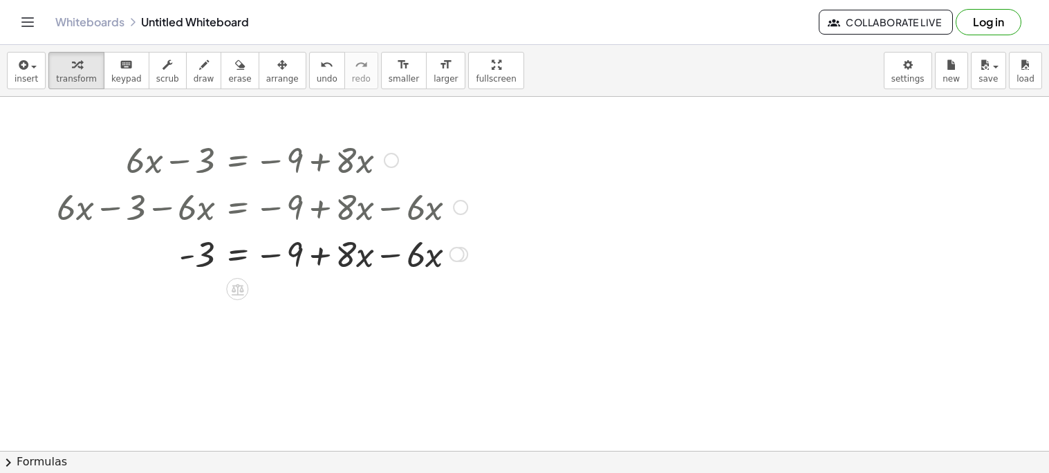
click at [390, 257] on div at bounding box center [262, 253] width 425 height 47
click at [395, 161] on div at bounding box center [391, 160] width 15 height 15
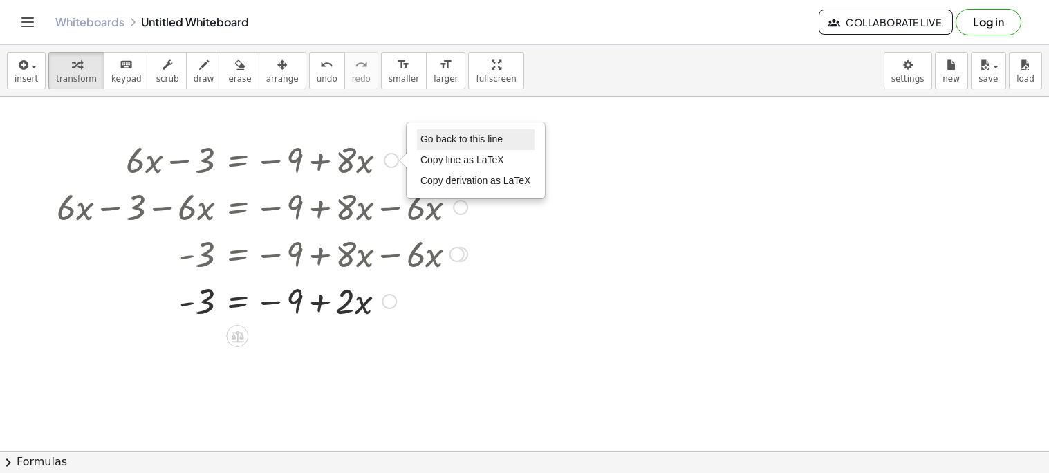
click at [461, 147] on li "Go back to this line" at bounding box center [476, 139] width 118 height 21
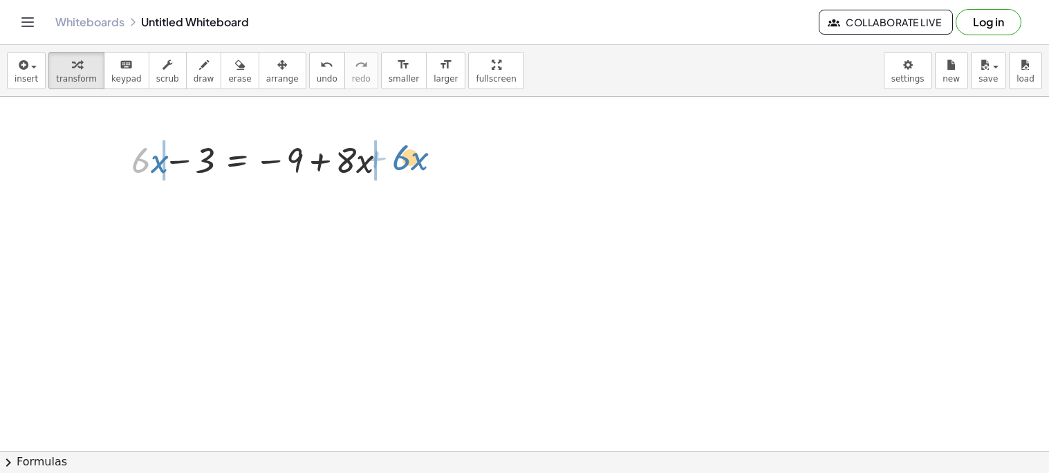
drag, startPoint x: 137, startPoint y: 169, endPoint x: 397, endPoint y: 166, distance: 260.0
click at [397, 166] on div at bounding box center [259, 159] width 280 height 47
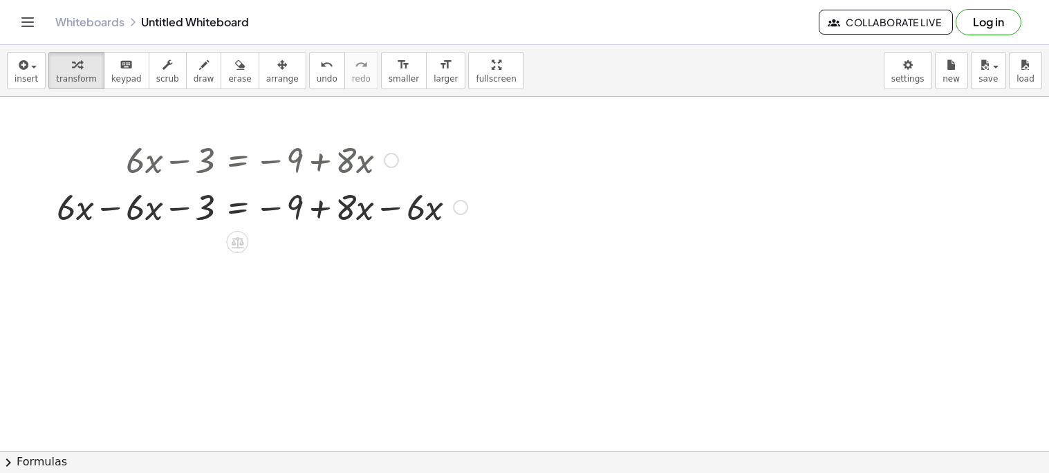
click at [110, 211] on div at bounding box center [262, 206] width 425 height 47
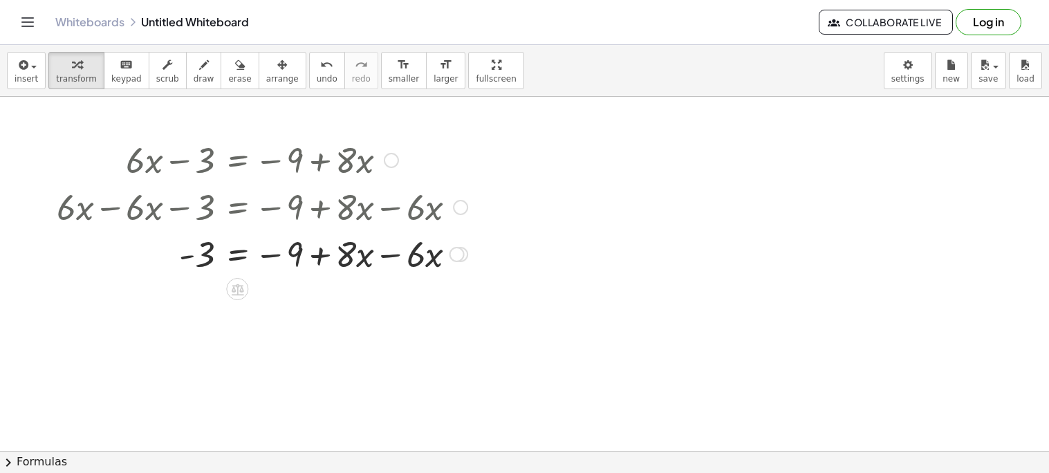
click at [387, 256] on div at bounding box center [262, 253] width 425 height 47
click at [395, 162] on div at bounding box center [391, 160] width 15 height 15
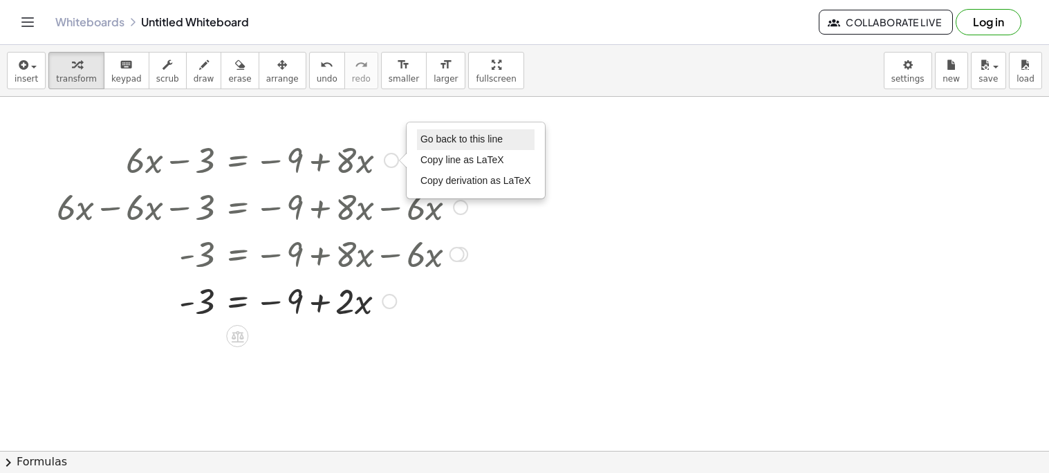
click at [434, 140] on span "Go back to this line" at bounding box center [461, 138] width 82 height 11
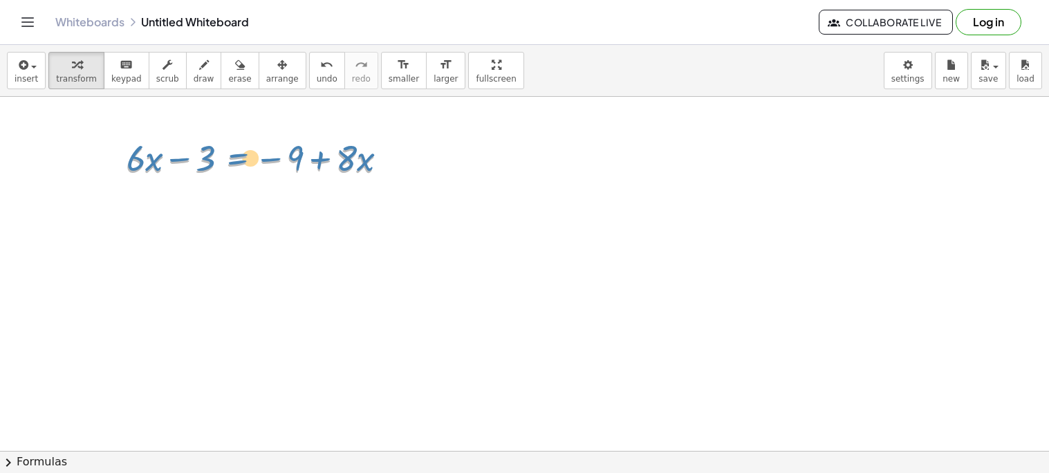
click at [136, 164] on div at bounding box center [262, 159] width 286 height 47
drag, startPoint x: 131, startPoint y: 162, endPoint x: 386, endPoint y: 155, distance: 254.6
click at [386, 155] on div at bounding box center [259, 159] width 280 height 47
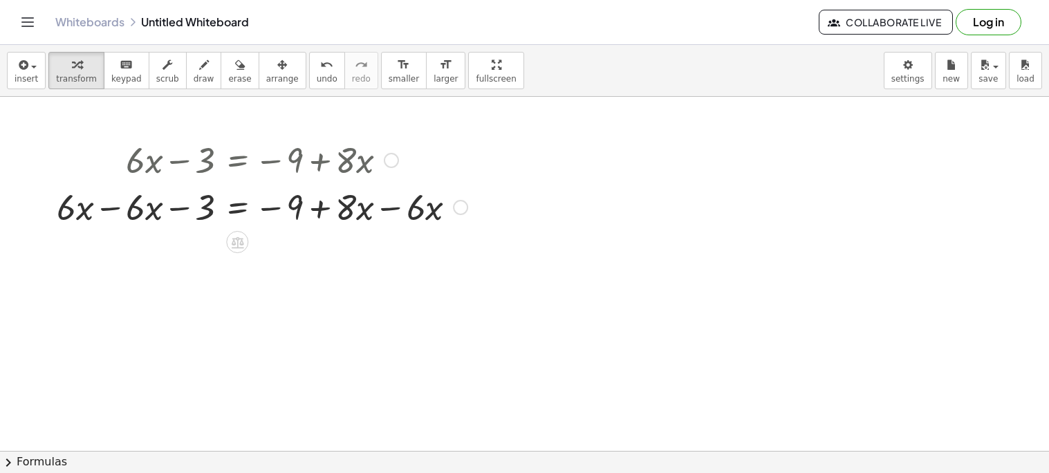
click at [416, 207] on div at bounding box center [262, 206] width 425 height 47
click at [349, 213] on div at bounding box center [262, 206] width 425 height 47
click at [121, 218] on div at bounding box center [262, 206] width 425 height 47
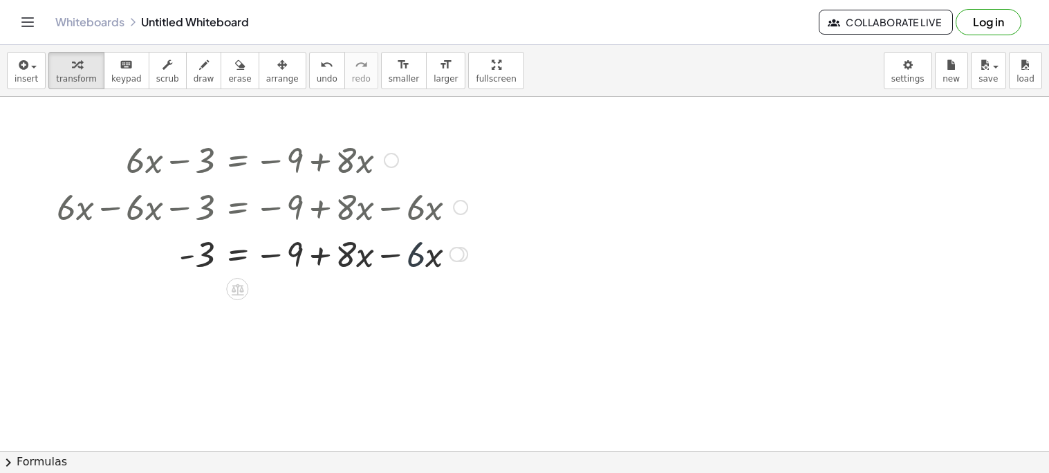
drag, startPoint x: 425, startPoint y: 266, endPoint x: 413, endPoint y: 268, distance: 11.1
click at [413, 268] on div at bounding box center [262, 253] width 425 height 47
click at [433, 259] on div at bounding box center [262, 253] width 425 height 47
click at [427, 261] on div at bounding box center [262, 253] width 425 height 47
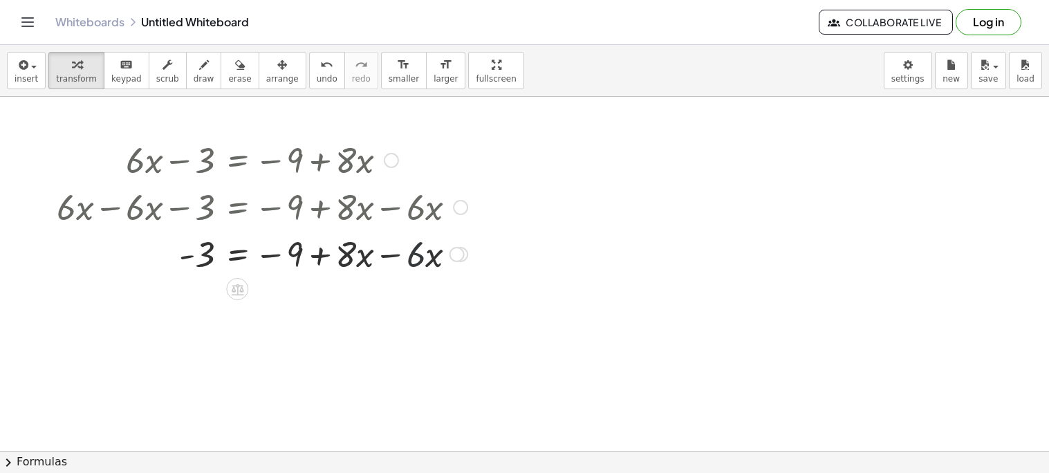
click at [420, 262] on div at bounding box center [262, 253] width 425 height 47
drag, startPoint x: 419, startPoint y: 263, endPoint x: 360, endPoint y: 268, distance: 59.7
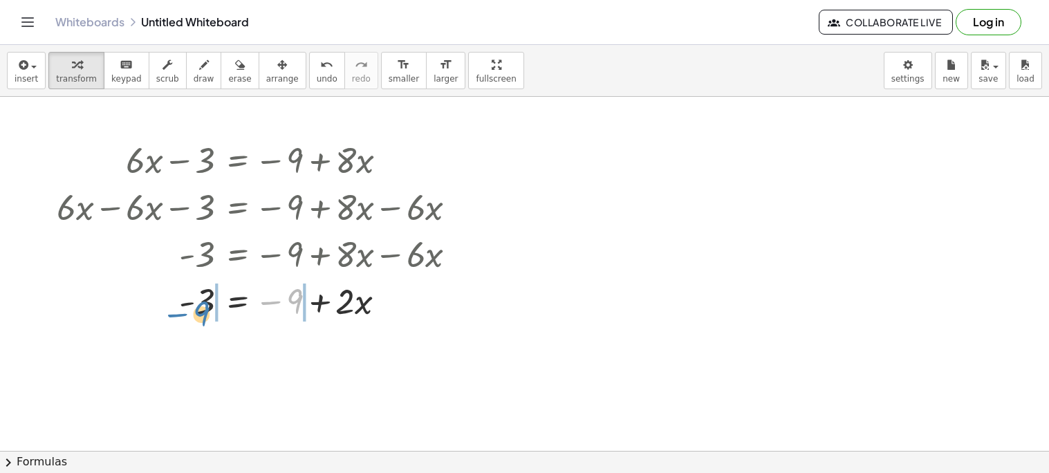
drag, startPoint x: 289, startPoint y: 304, endPoint x: 193, endPoint y: 315, distance: 96.8
click at [193, 315] on div at bounding box center [262, 300] width 425 height 47
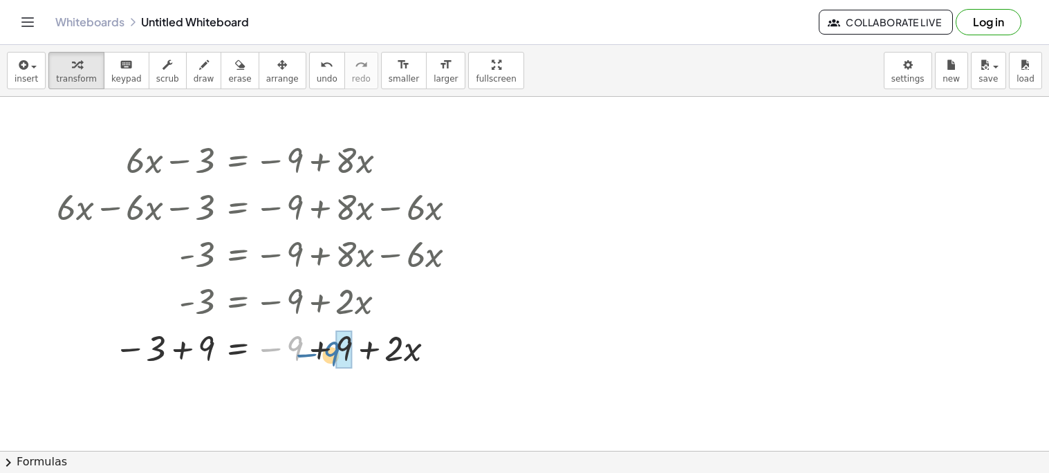
drag, startPoint x: 293, startPoint y: 346, endPoint x: 338, endPoint y: 353, distance: 45.5
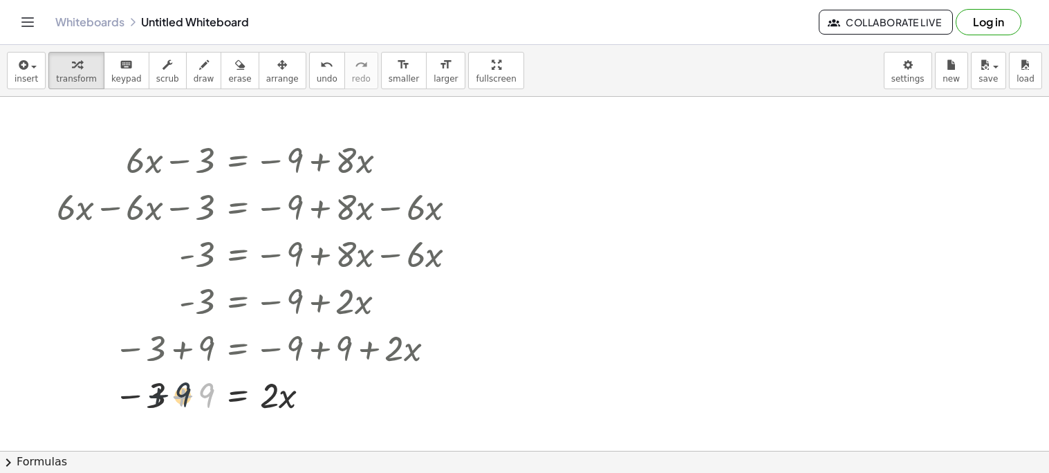
drag, startPoint x: 205, startPoint y: 395, endPoint x: 171, endPoint y: 393, distance: 34.7
click at [171, 393] on div at bounding box center [262, 394] width 425 height 47
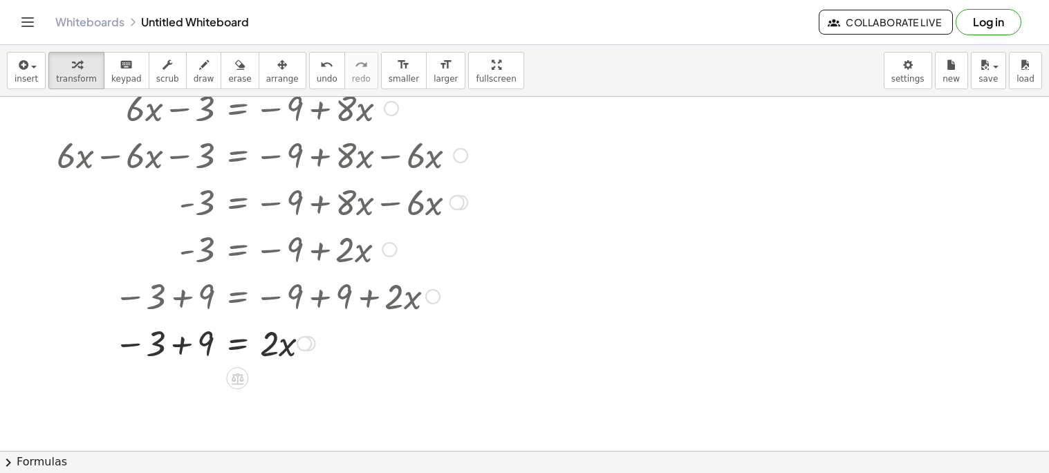
scroll to position [82, 0]
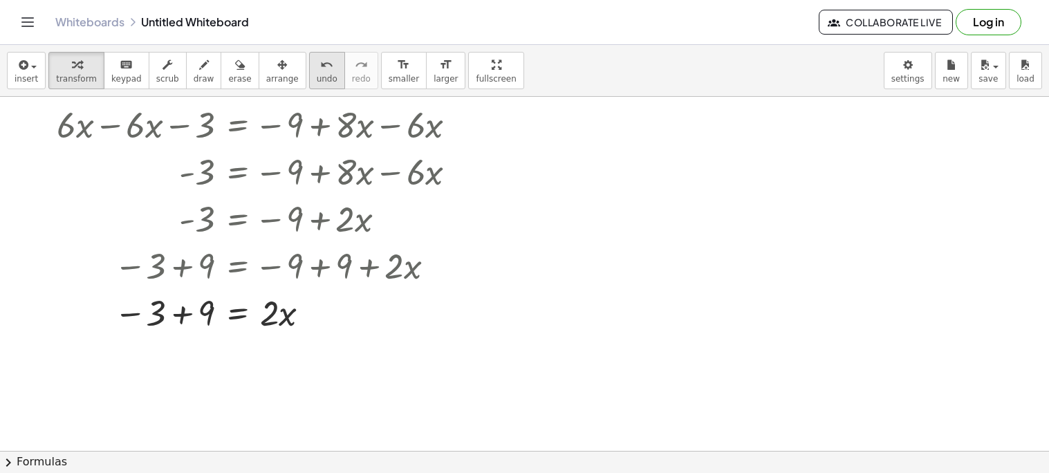
click at [317, 80] on span "undo" at bounding box center [327, 79] width 21 height 10
drag, startPoint x: 209, startPoint y: 310, endPoint x: 167, endPoint y: 319, distance: 43.9
click at [167, 319] on div at bounding box center [262, 311] width 425 height 47
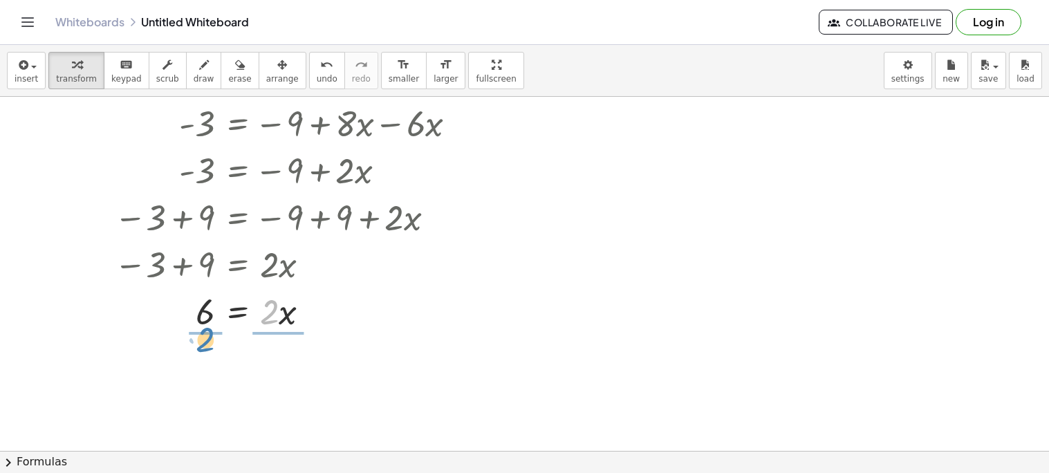
drag, startPoint x: 270, startPoint y: 315, endPoint x: 204, endPoint y: 337, distance: 70.0
drag, startPoint x: 272, startPoint y: 357, endPoint x: 277, endPoint y: 372, distance: 15.1
drag, startPoint x: 205, startPoint y: 355, endPoint x: 204, endPoint y: 378, distance: 22.2
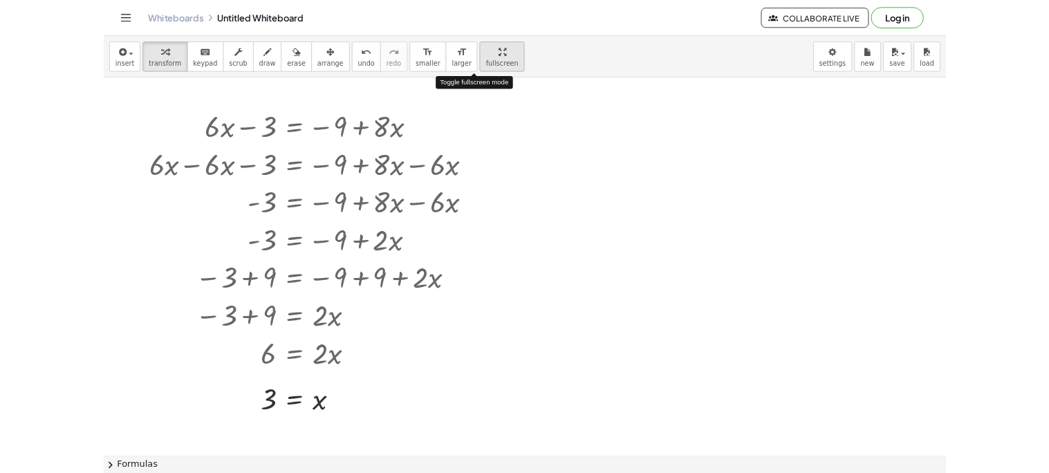
scroll to position [0, 0]
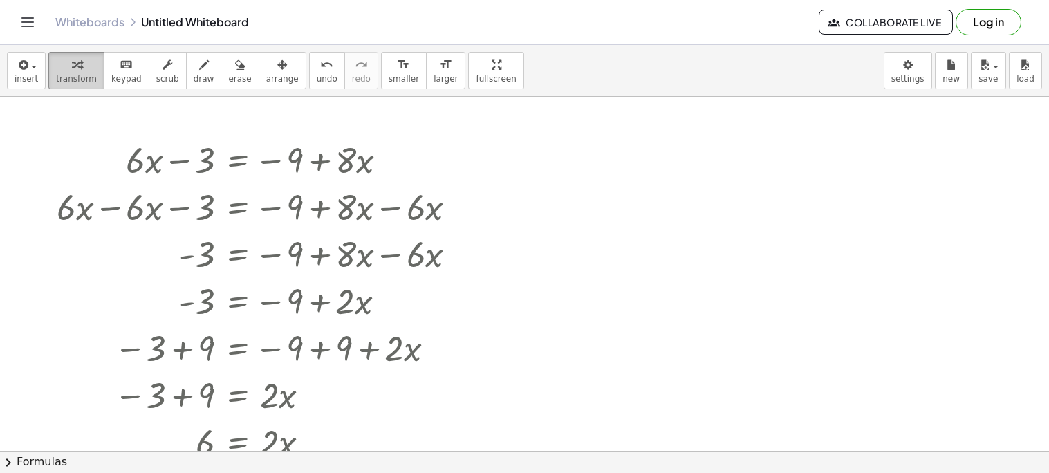
click at [79, 70] on div "button" at bounding box center [76, 64] width 41 height 17
click at [389, 157] on div at bounding box center [391, 160] width 15 height 15
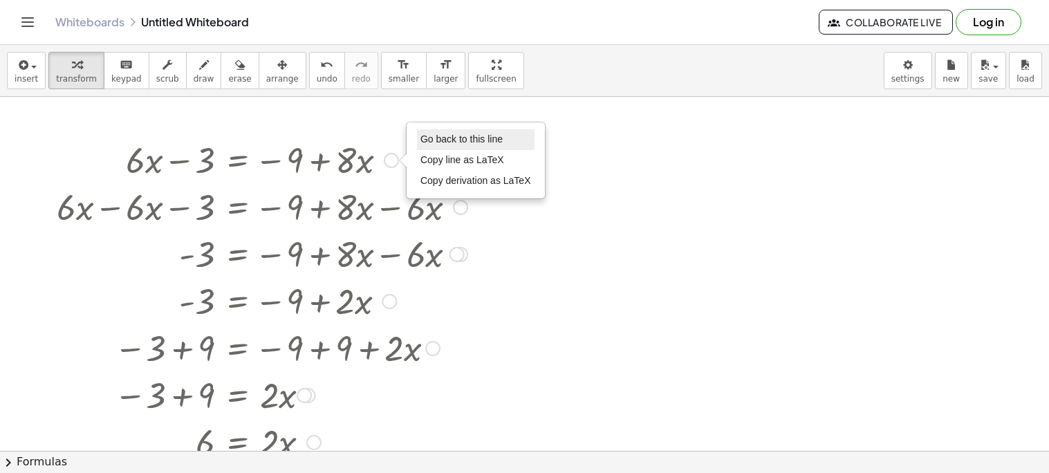
click at [429, 133] on li "Go back to this line" at bounding box center [476, 139] width 118 height 21
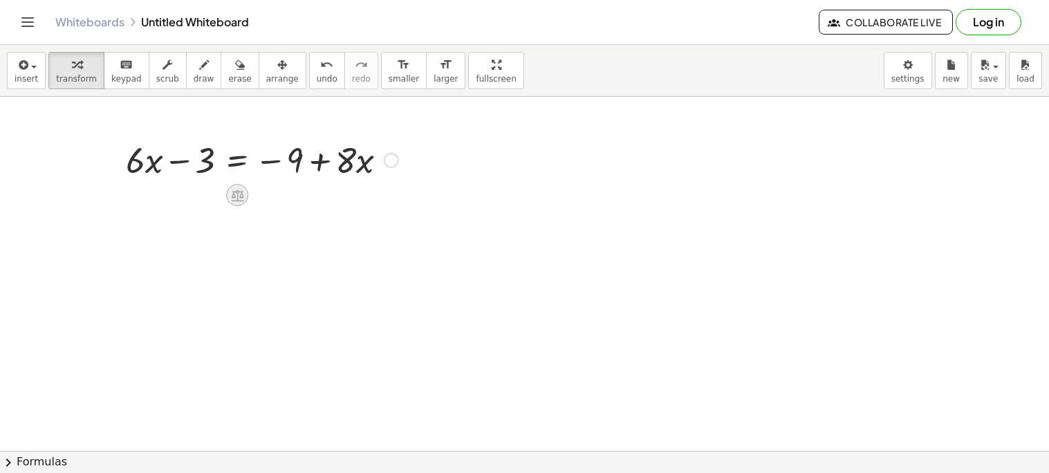
click at [237, 195] on icon at bounding box center [237, 195] width 12 height 12
click at [243, 163] on div at bounding box center [262, 159] width 286 height 47
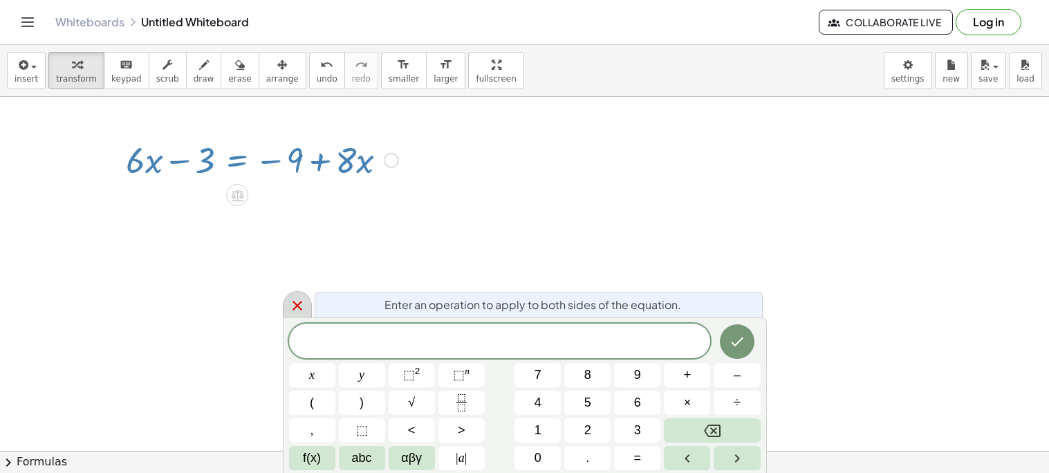
click at [305, 301] on icon at bounding box center [297, 305] width 17 height 17
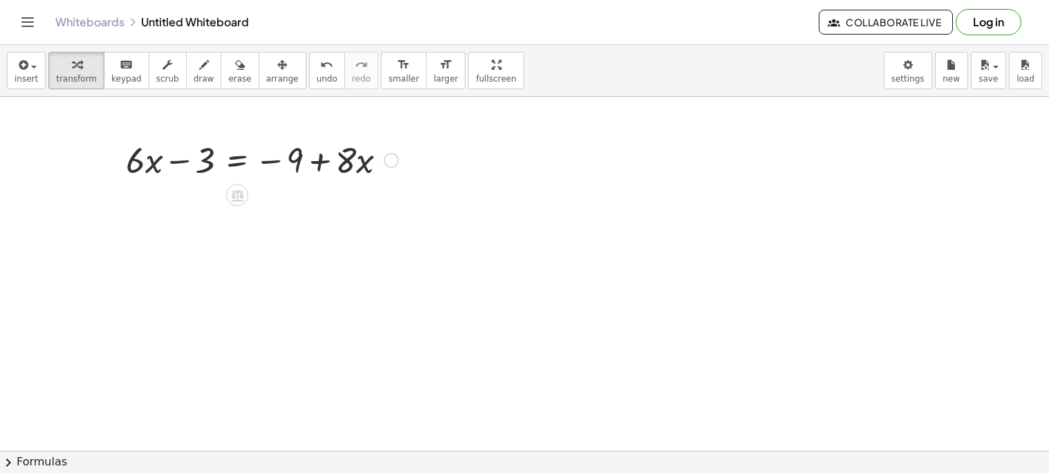
click at [360, 156] on div at bounding box center [262, 159] width 286 height 47
click at [320, 68] on icon "undo" at bounding box center [326, 65] width 13 height 17
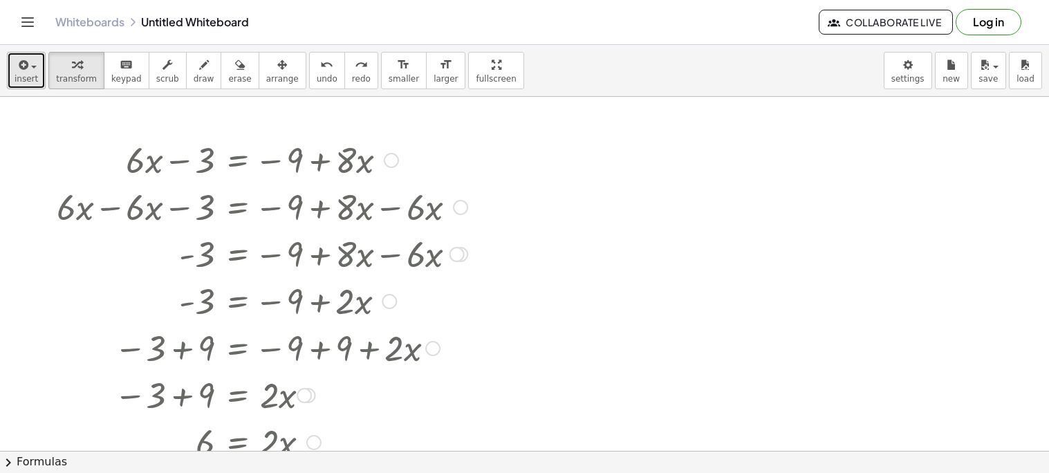
click at [22, 72] on icon "button" at bounding box center [22, 65] width 12 height 17
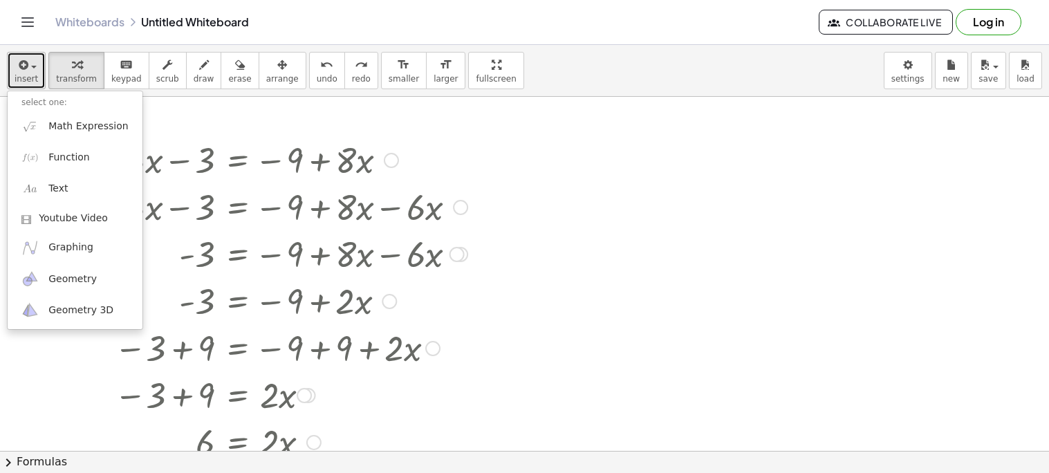
click at [24, 70] on icon "button" at bounding box center [22, 65] width 12 height 17
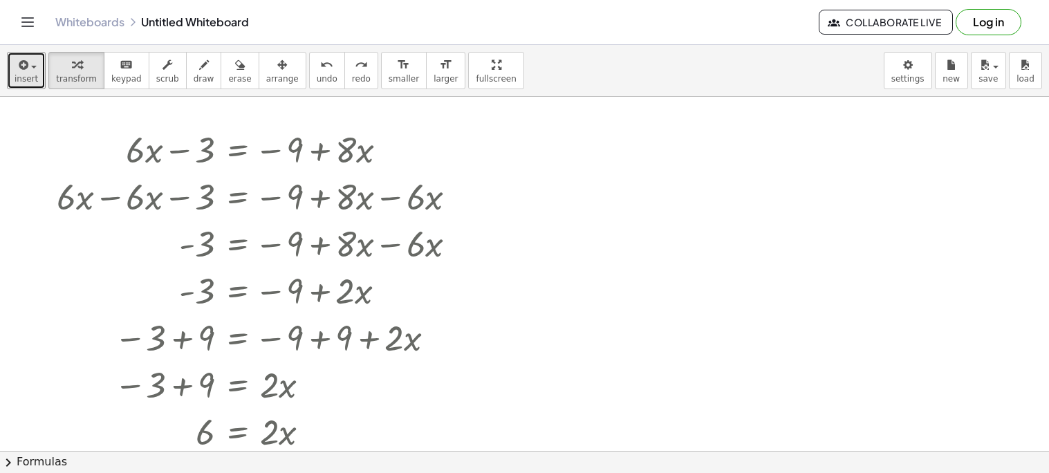
scroll to position [3, 0]
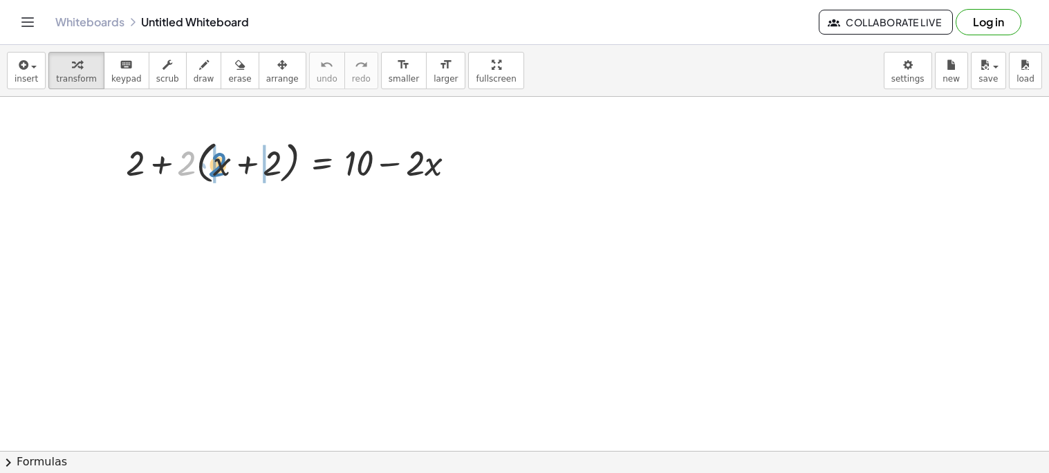
drag, startPoint x: 185, startPoint y: 167, endPoint x: 216, endPoint y: 168, distance: 31.1
click at [216, 168] on div at bounding box center [296, 162] width 355 height 53
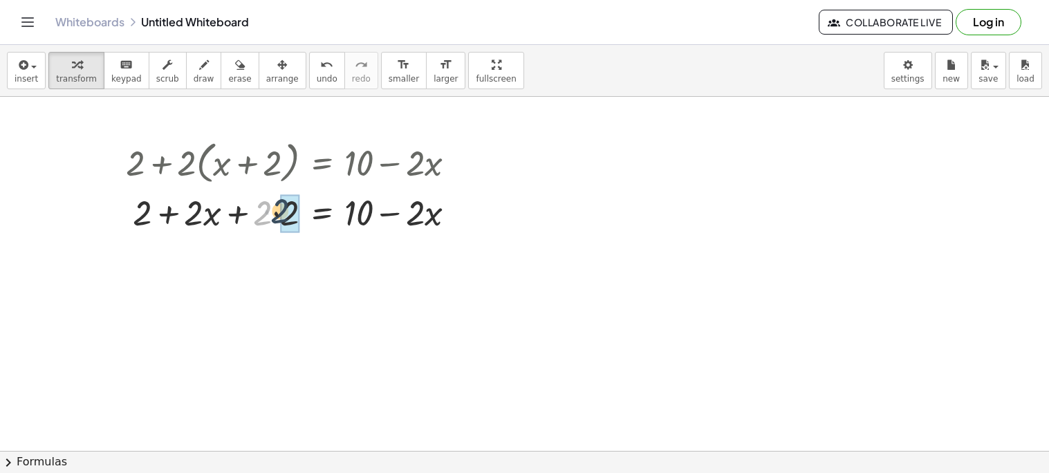
drag, startPoint x: 261, startPoint y: 218, endPoint x: 279, endPoint y: 216, distance: 18.1
click at [279, 216] on div at bounding box center [296, 211] width 355 height 47
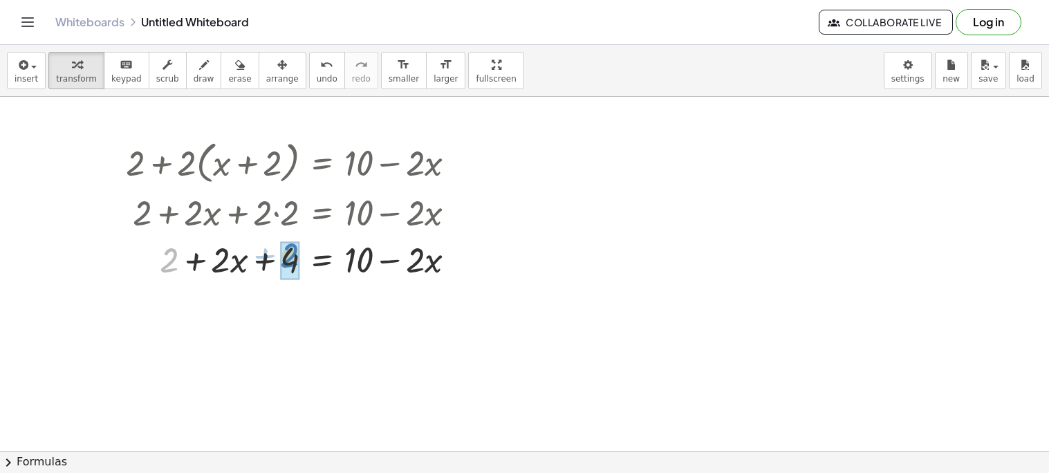
drag, startPoint x: 167, startPoint y: 268, endPoint x: 288, endPoint y: 264, distance: 121.1
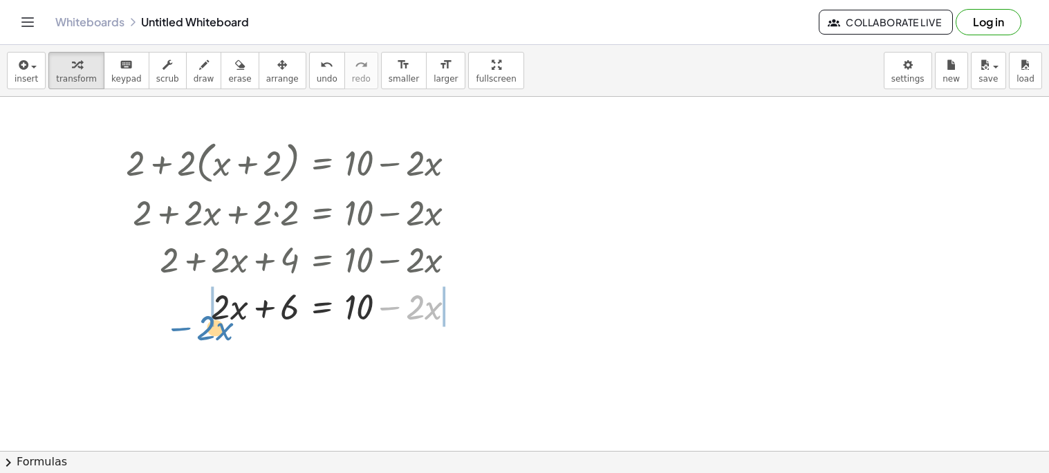
drag, startPoint x: 411, startPoint y: 310, endPoint x: 217, endPoint y: 335, distance: 195.2
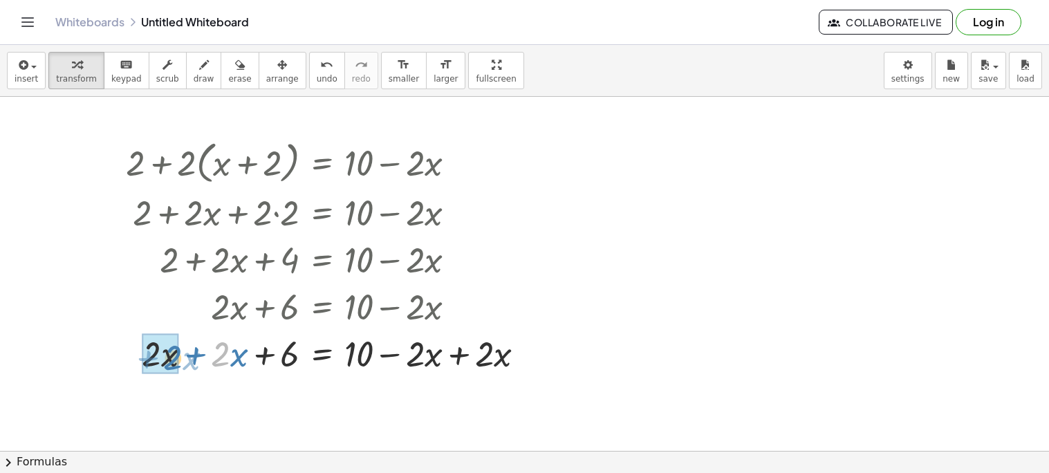
drag, startPoint x: 223, startPoint y: 356, endPoint x: 174, endPoint y: 360, distance: 48.5
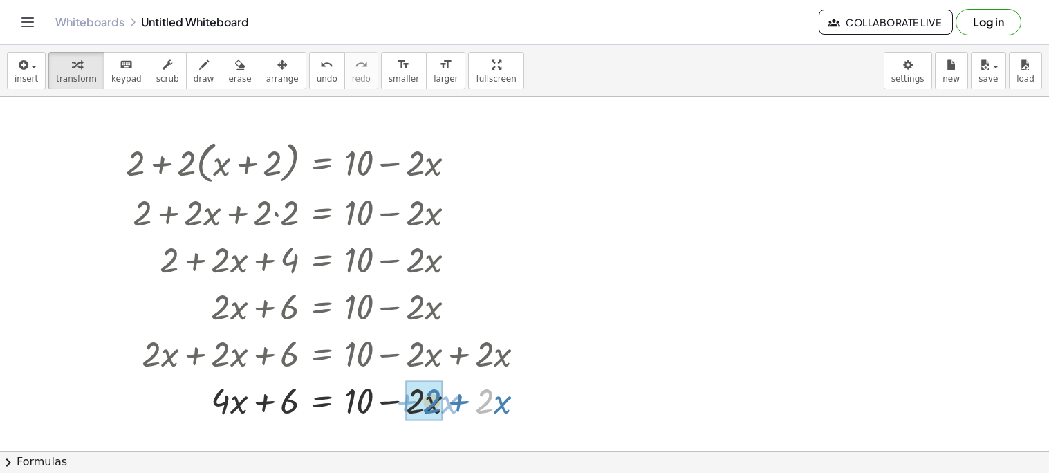
drag, startPoint x: 485, startPoint y: 392, endPoint x: 427, endPoint y: 393, distance: 58.1
click at [427, 393] on div at bounding box center [331, 399] width 424 height 47
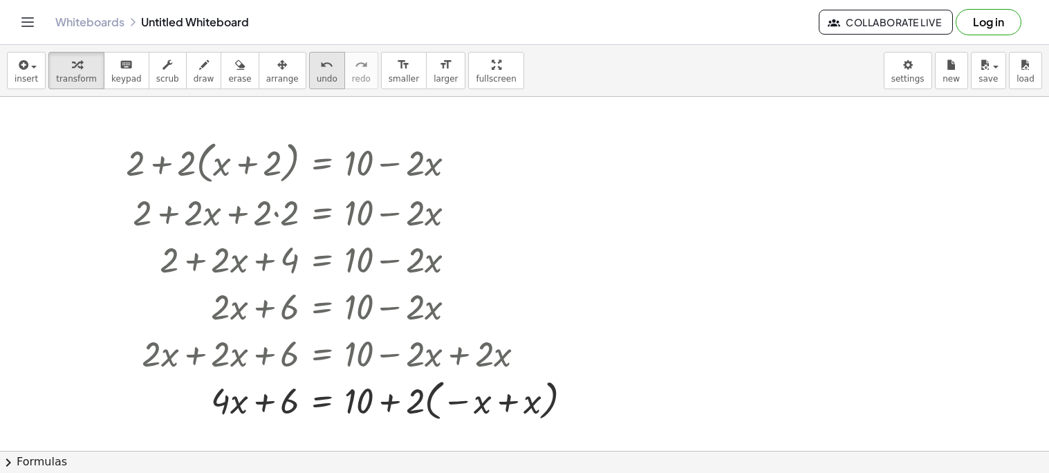
click at [320, 67] on icon "undo" at bounding box center [326, 65] width 13 height 17
